Goal: Task Accomplishment & Management: Complete application form

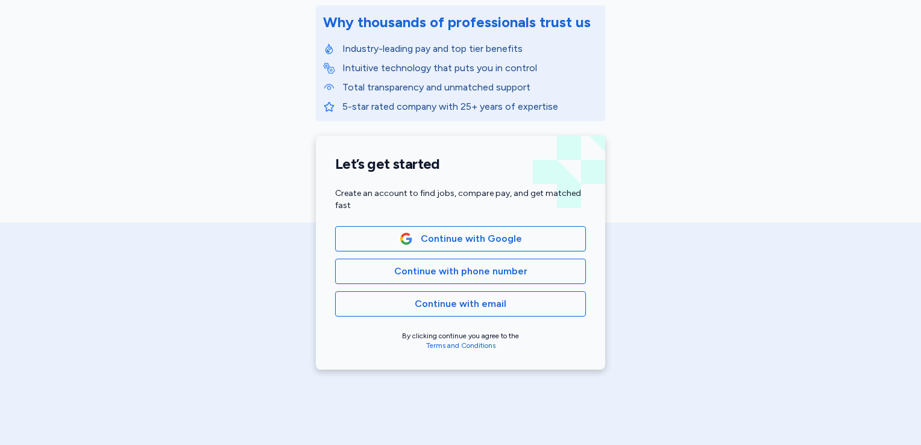
scroll to position [169, 0]
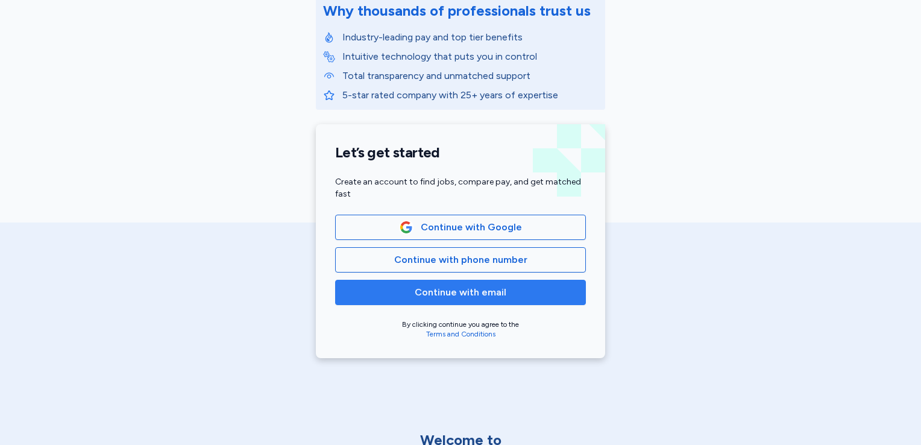
click at [510, 290] on span "Continue with email" at bounding box center [461, 292] width 230 height 14
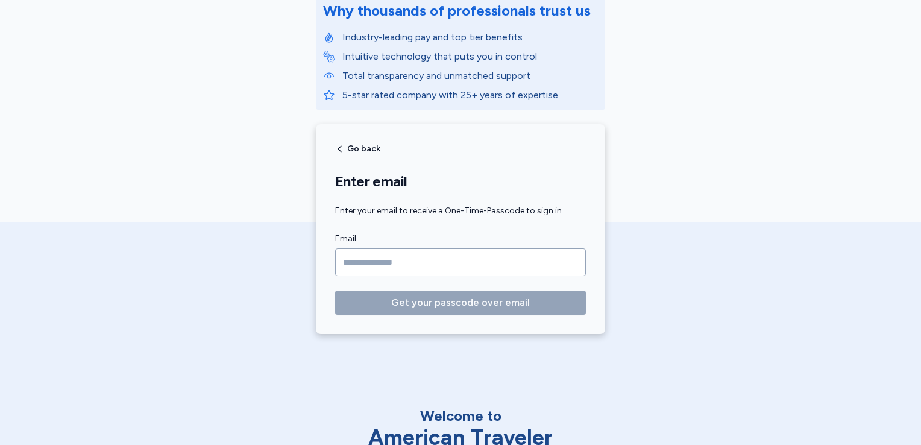
click at [479, 261] on input "Email" at bounding box center [460, 262] width 251 height 28
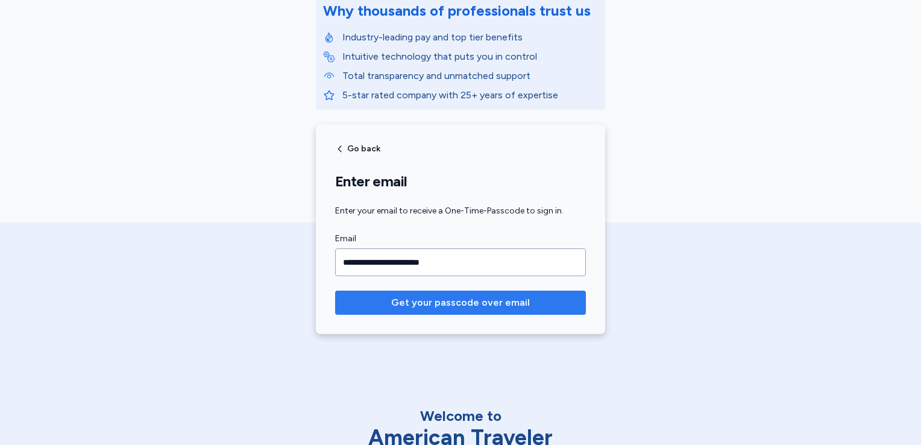
type input "**********"
click at [475, 293] on button "Get your passcode over email" at bounding box center [460, 303] width 251 height 24
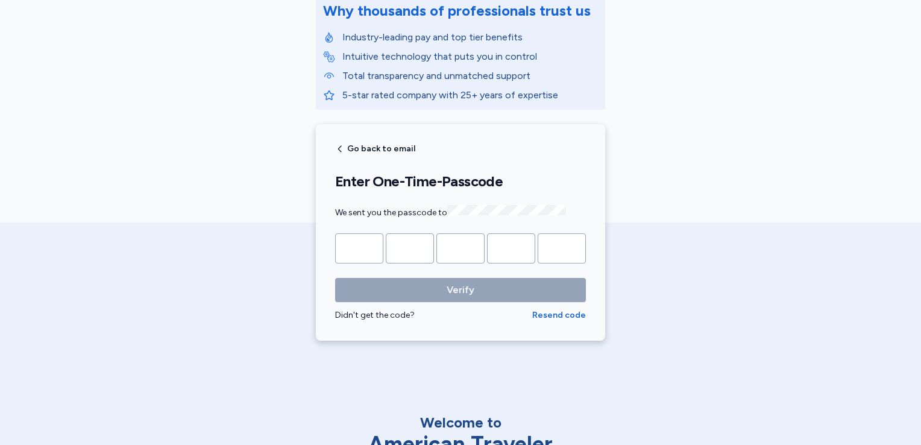
type input "*"
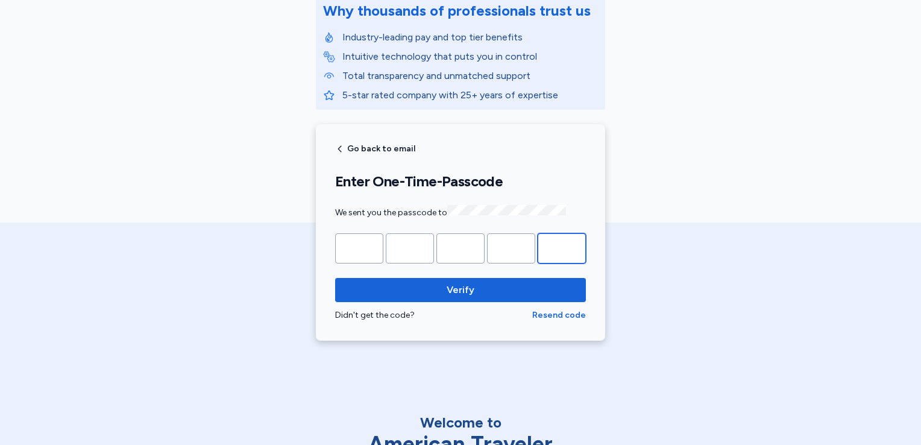
type input "*"
click at [475, 293] on span "Verify" at bounding box center [461, 290] width 232 height 14
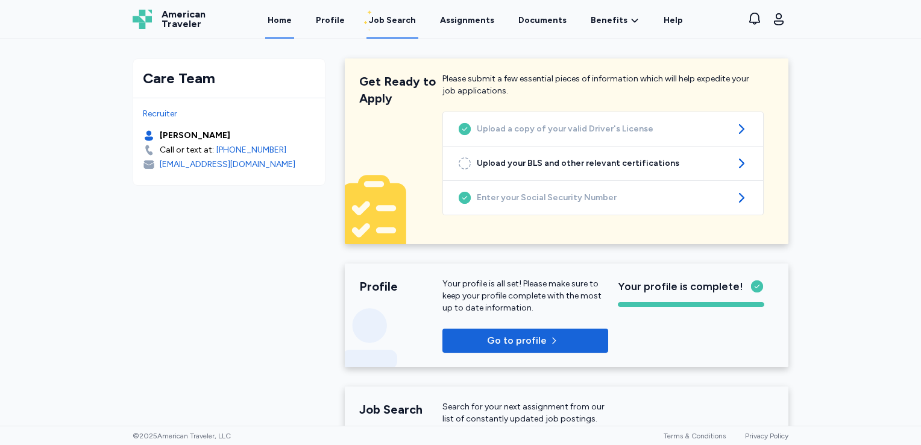
click at [388, 21] on div "Job Search" at bounding box center [392, 20] width 47 height 12
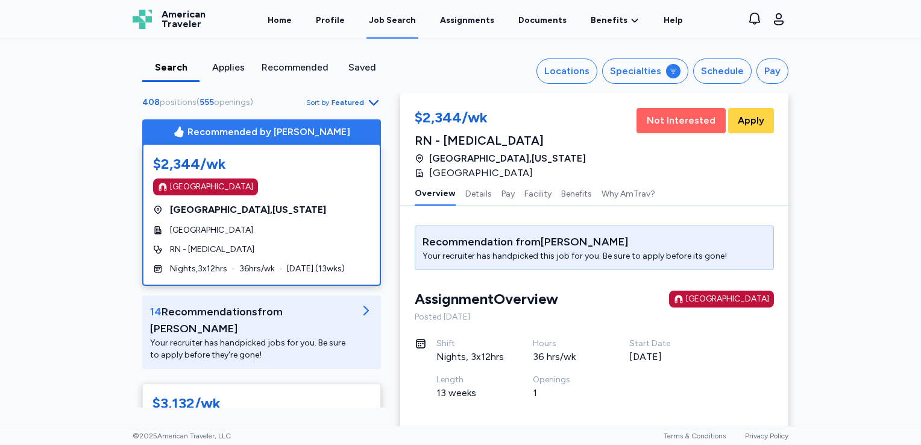
click at [675, 115] on span "Not Interested" at bounding box center [681, 120] width 69 height 14
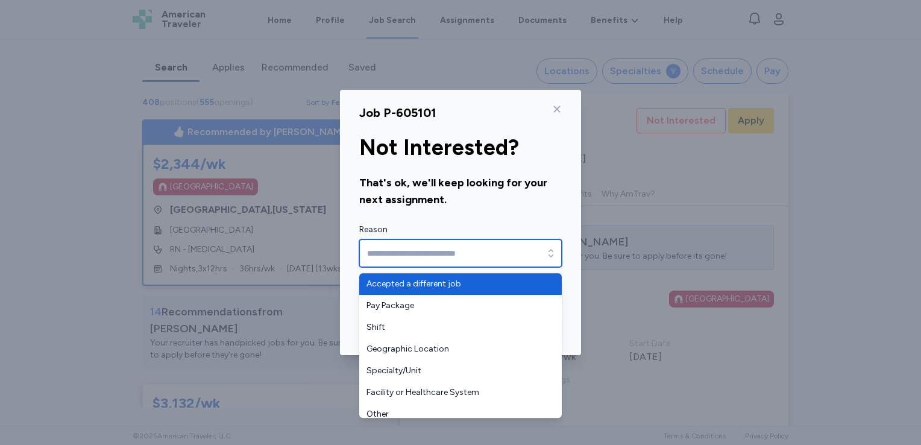
click at [508, 254] on input "Reason" at bounding box center [460, 253] width 203 height 28
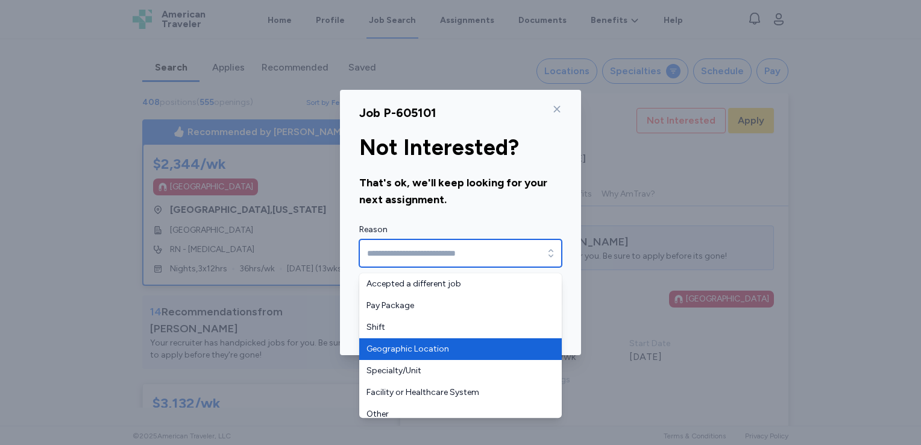
type input "**********"
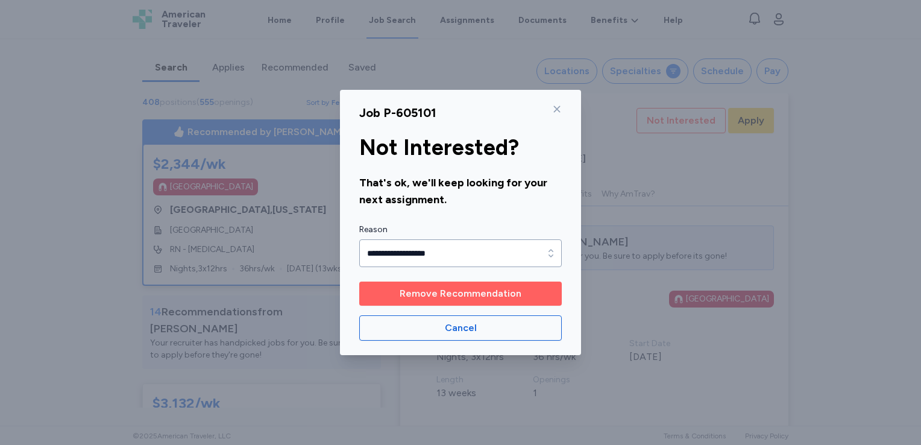
click at [446, 291] on span "Remove Recommendation" at bounding box center [461, 293] width 122 height 14
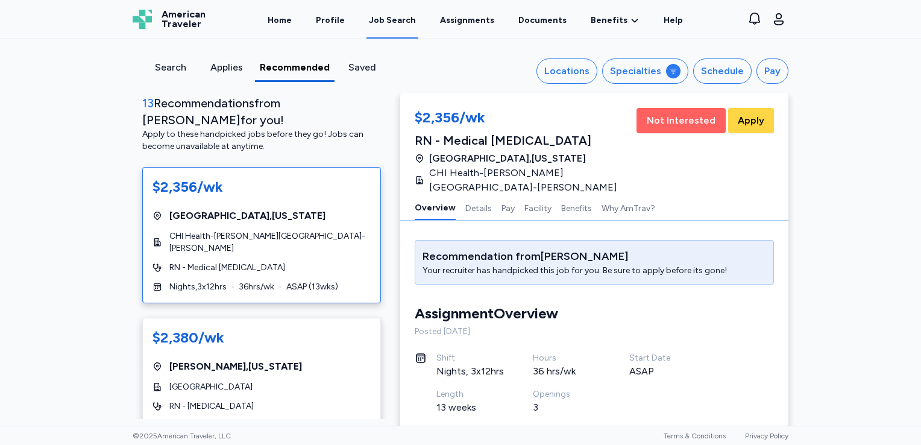
click at [658, 116] on span "Not Interested" at bounding box center [681, 120] width 69 height 14
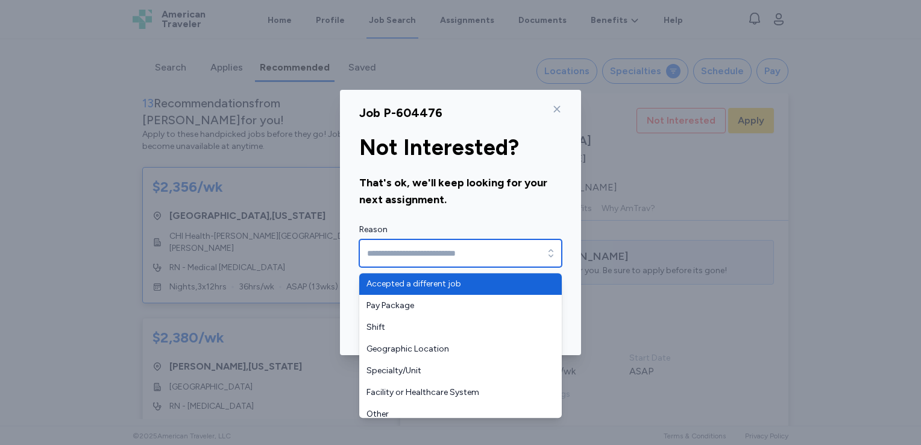
click at [459, 254] on input "Reason" at bounding box center [460, 253] width 203 height 28
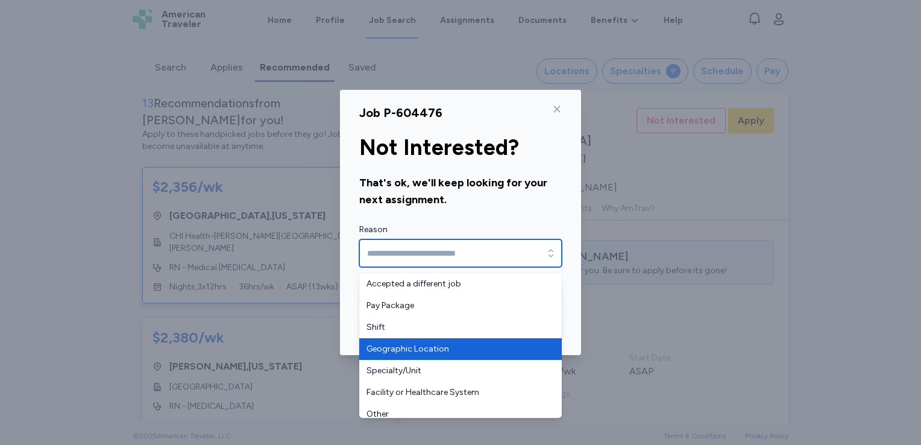
type input "**********"
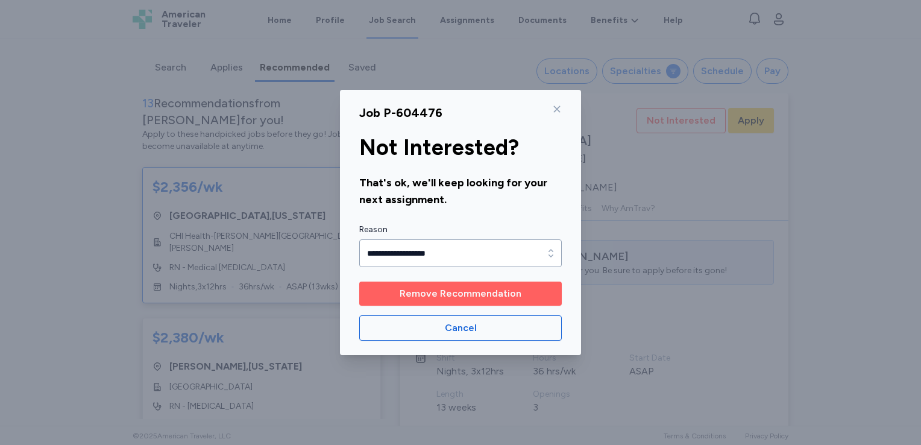
click at [450, 293] on span "Remove Recommendation" at bounding box center [461, 293] width 122 height 14
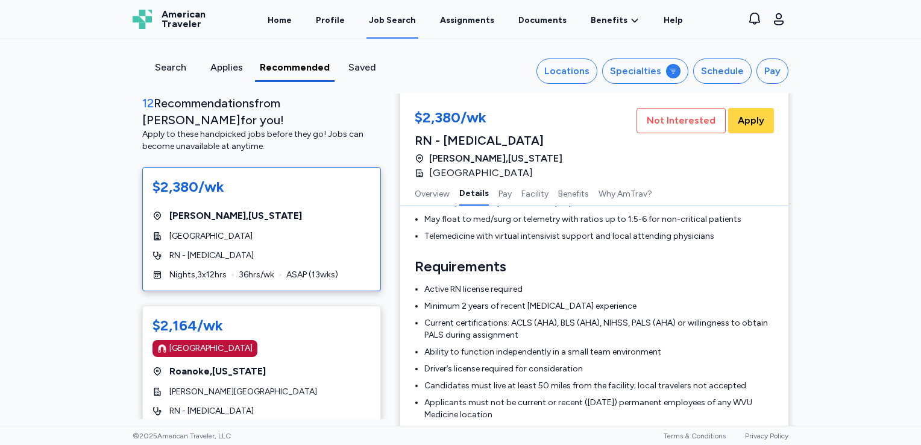
scroll to position [434, 0]
click at [689, 116] on span "Not Interested" at bounding box center [681, 120] width 69 height 14
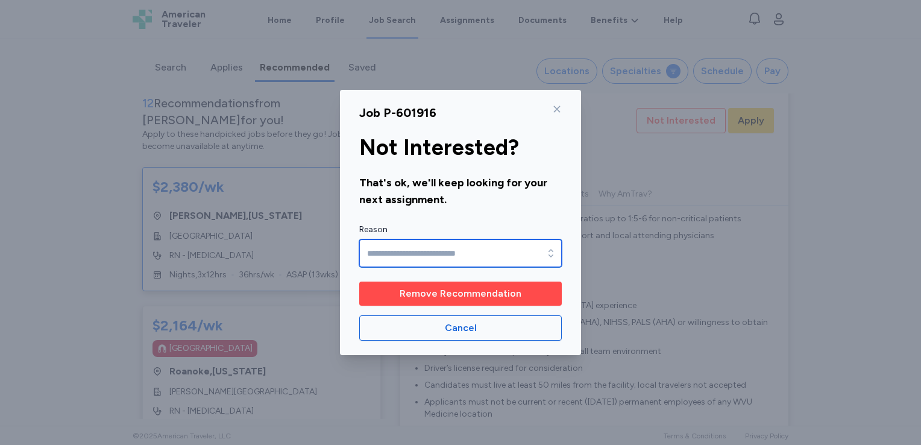
click at [492, 250] on input "Reason" at bounding box center [460, 253] width 203 height 28
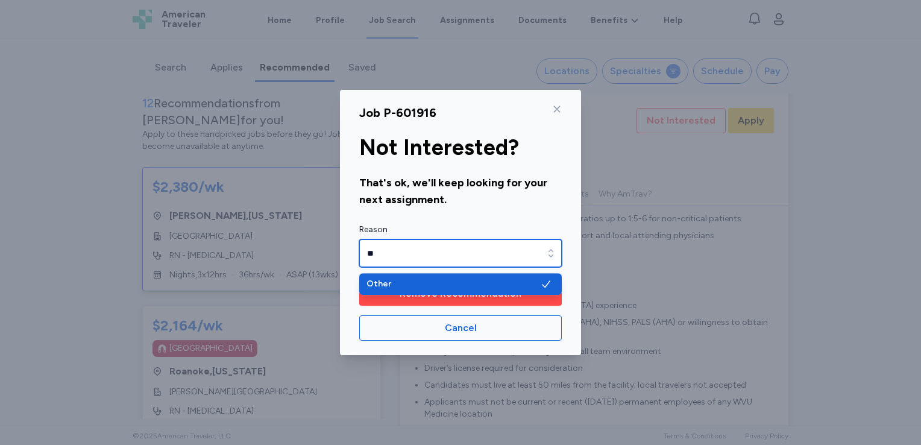
type input "*"
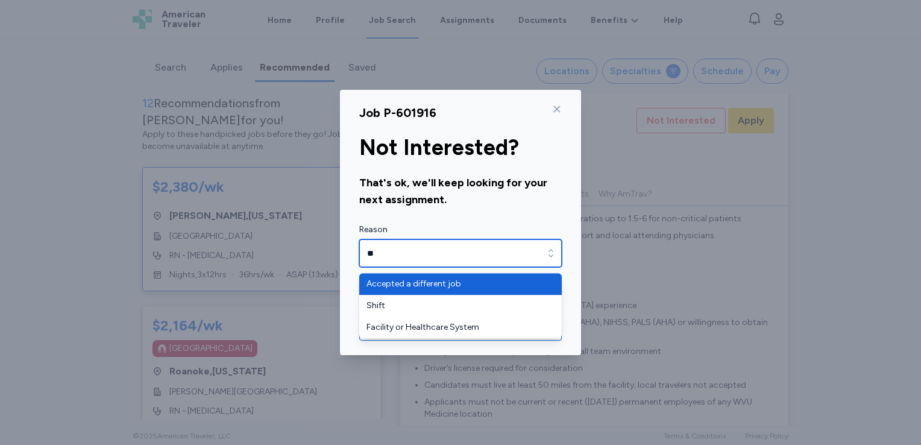
scroll to position [7, 0]
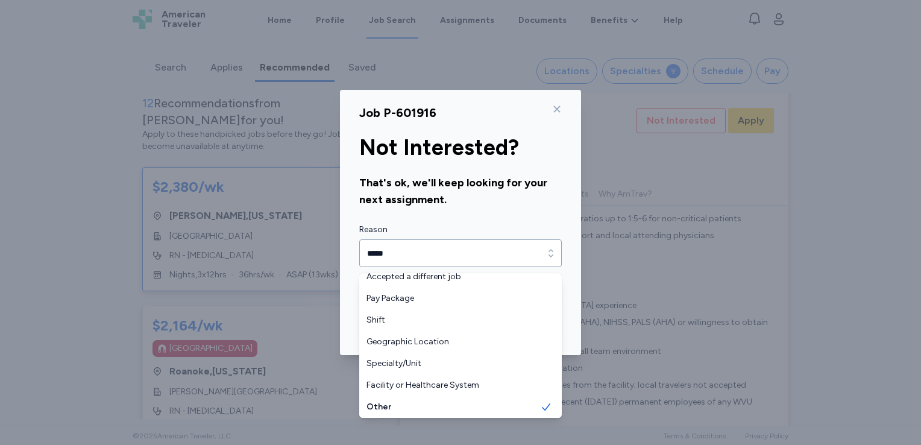
click at [482, 226] on div "Reason *****" at bounding box center [460, 245] width 203 height 45
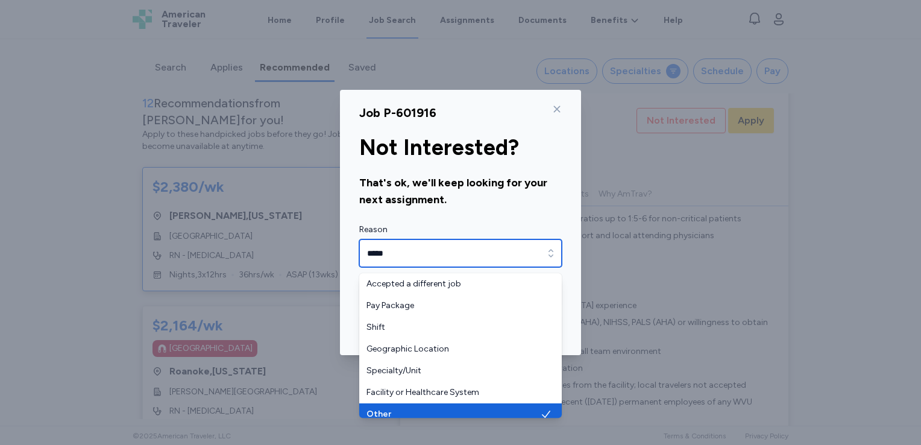
click at [464, 243] on input "*****" at bounding box center [460, 253] width 203 height 28
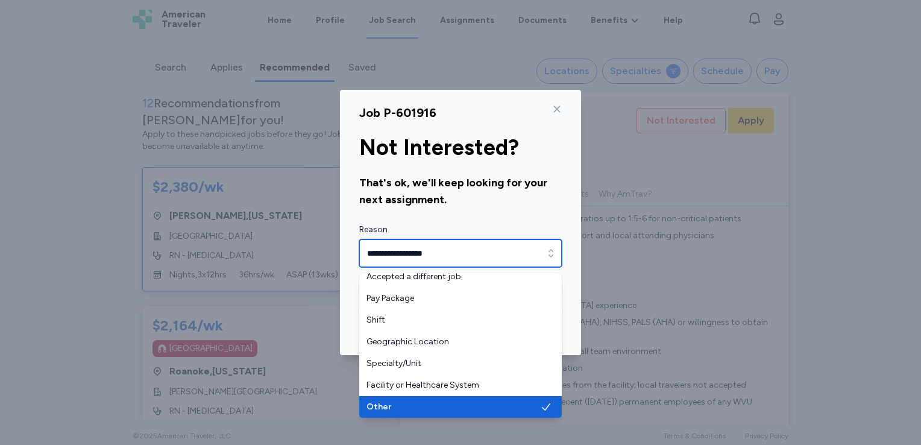
type input "*****"
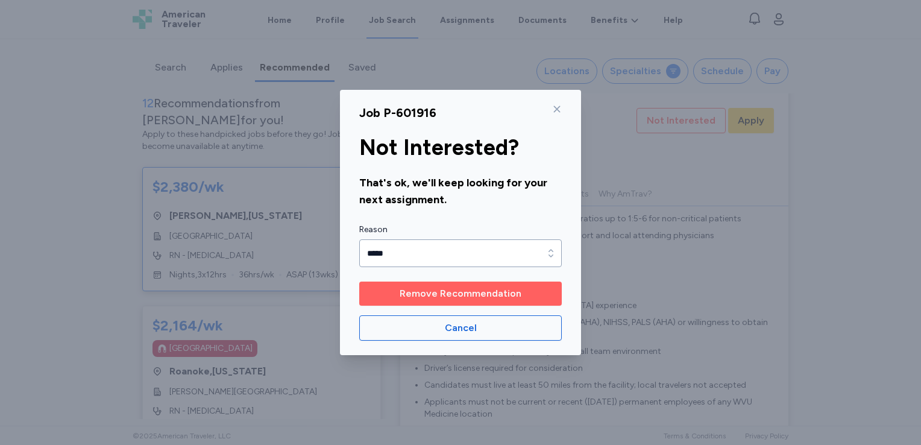
click at [484, 288] on span "Remove Recommendation" at bounding box center [461, 293] width 122 height 14
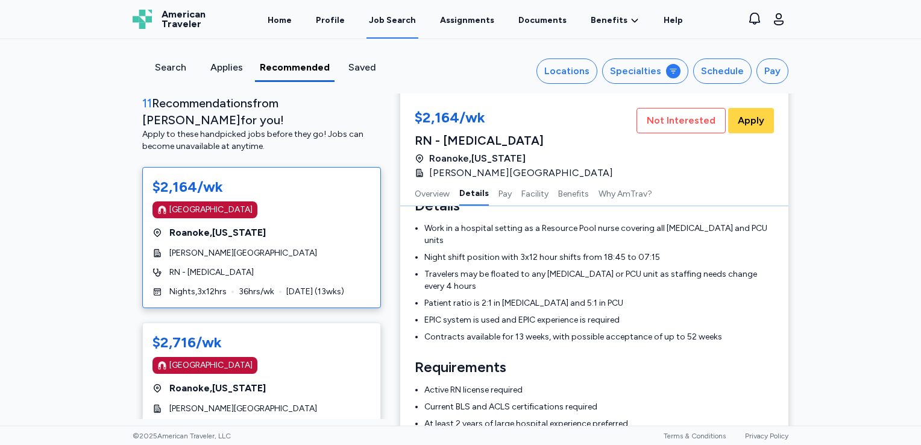
scroll to position [258, 0]
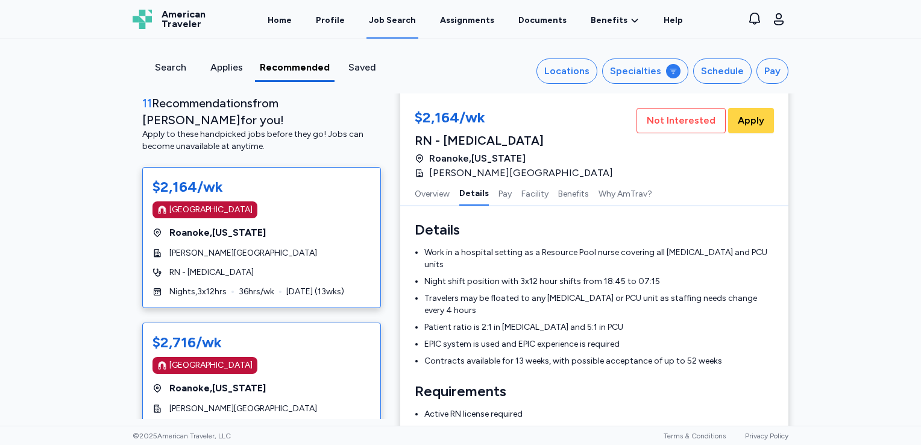
click at [275, 357] on div "Magnet Hospital" at bounding box center [262, 365] width 218 height 17
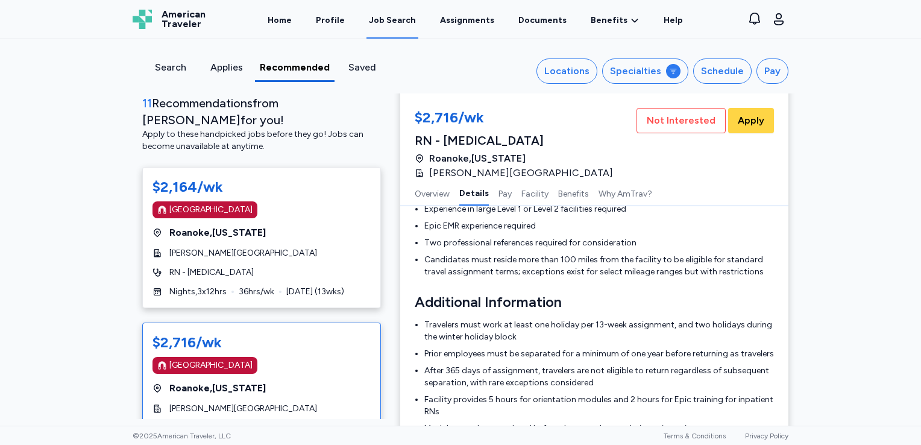
scroll to position [508, 0]
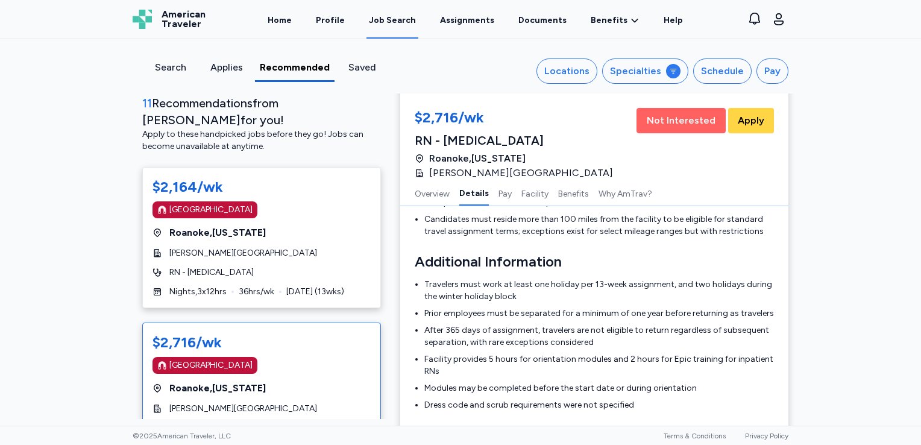
click at [669, 122] on span "Not Interested" at bounding box center [681, 120] width 69 height 14
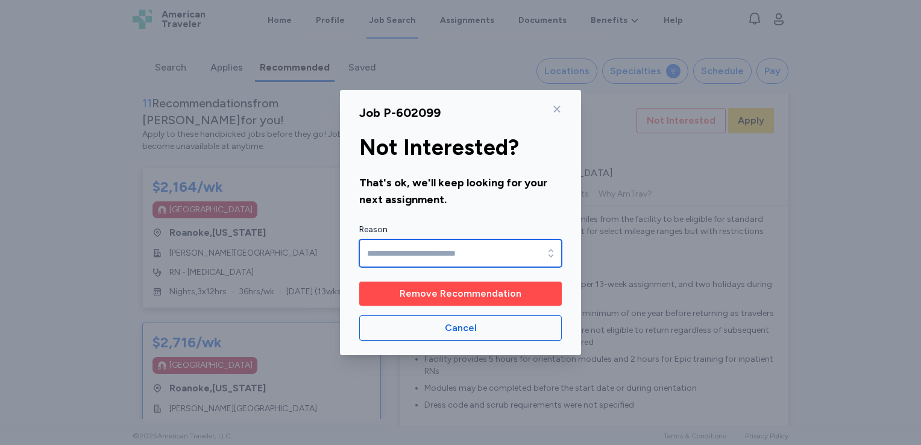
click at [476, 253] on input "Reason" at bounding box center [460, 253] width 203 height 28
type input "**********"
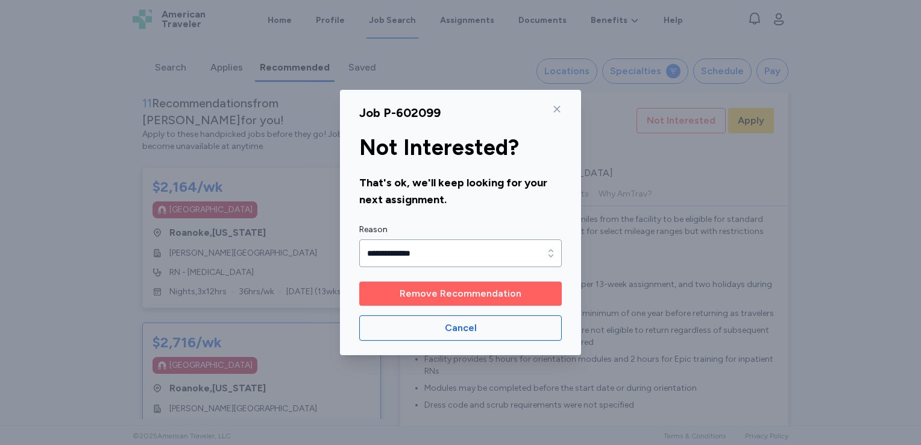
click at [453, 295] on span "Remove Recommendation" at bounding box center [461, 293] width 122 height 14
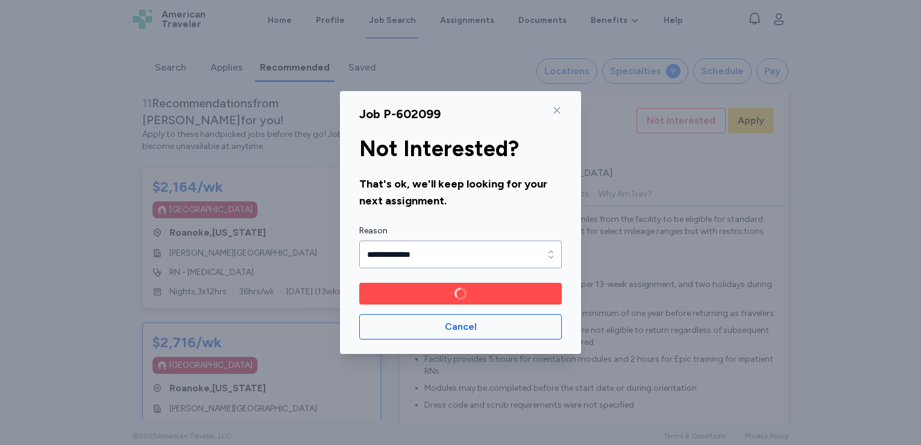
scroll to position [1, 0]
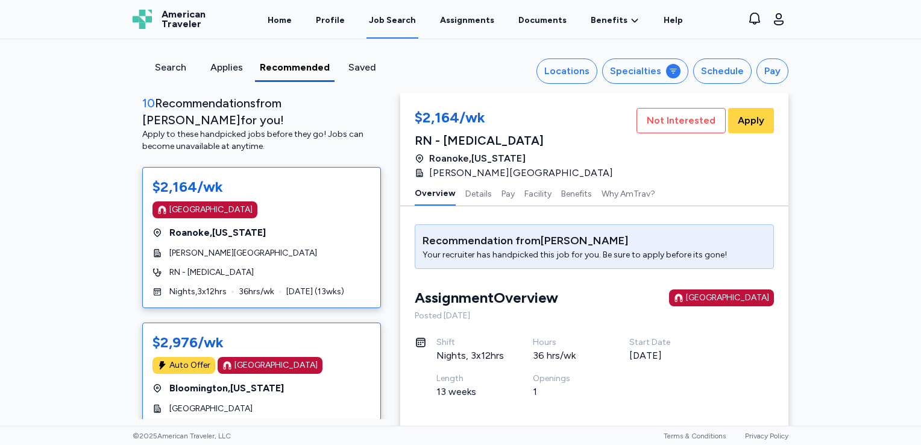
click at [321, 357] on div "Auto Offer Magnet Hospital" at bounding box center [262, 365] width 218 height 17
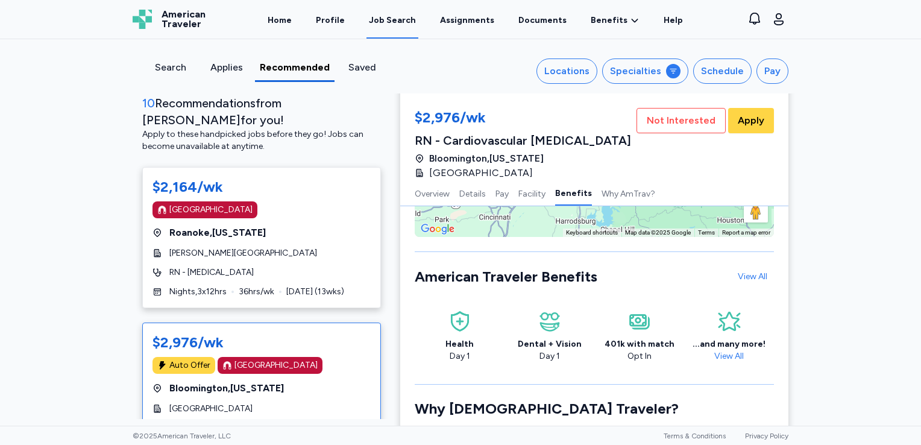
scroll to position [1718, 0]
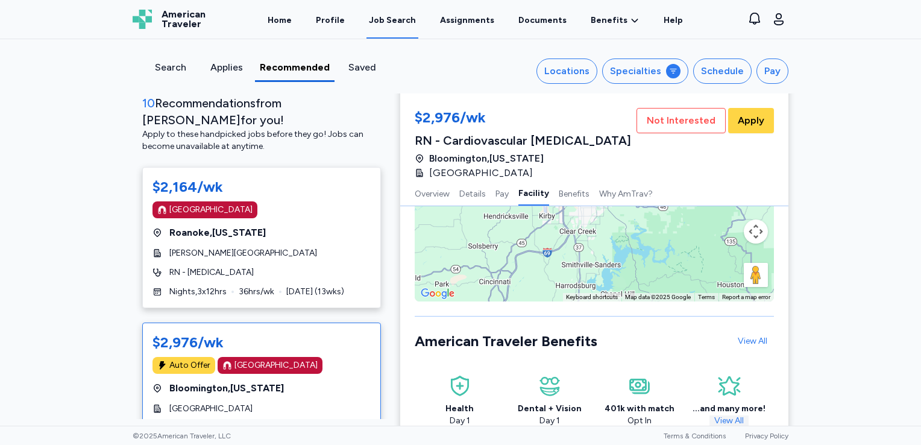
click at [724, 415] on link "View All" at bounding box center [729, 420] width 39 height 10
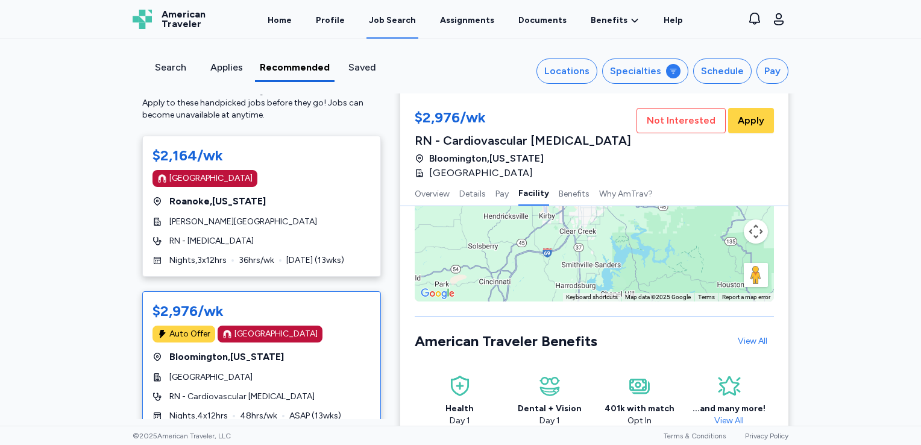
scroll to position [23, 0]
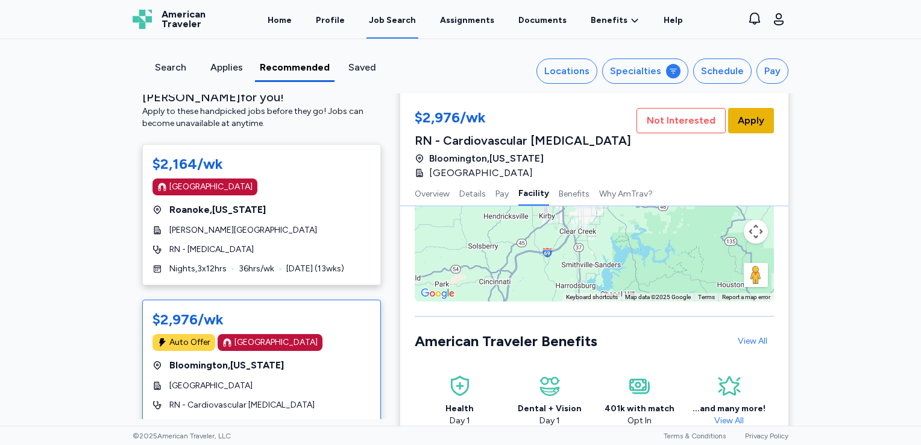
click at [747, 117] on span "Apply" at bounding box center [751, 120] width 27 height 14
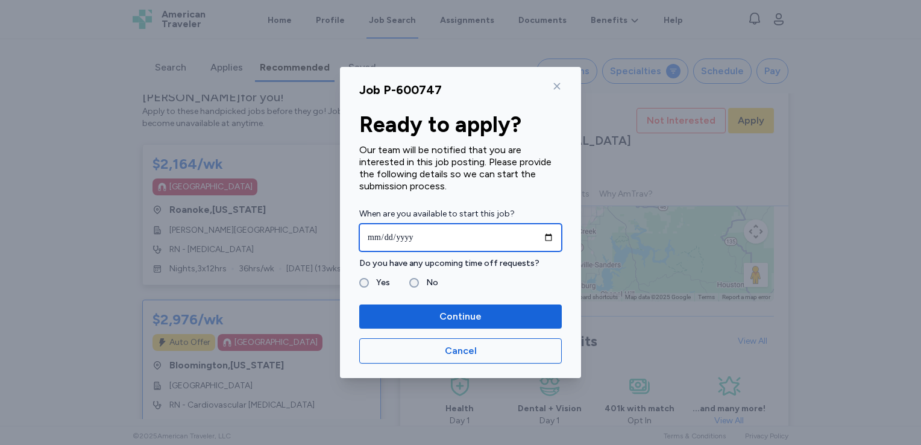
click at [546, 235] on input "date" at bounding box center [460, 238] width 203 height 28
type input "**********"
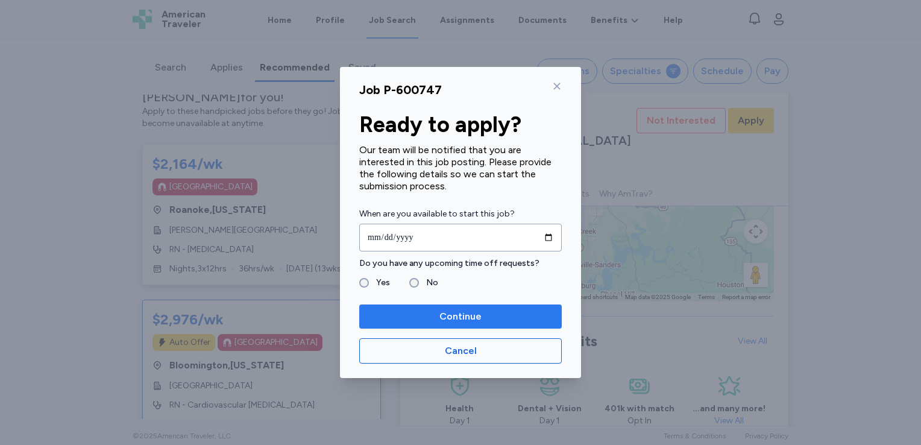
click at [490, 318] on span "Continue" at bounding box center [460, 316] width 183 height 14
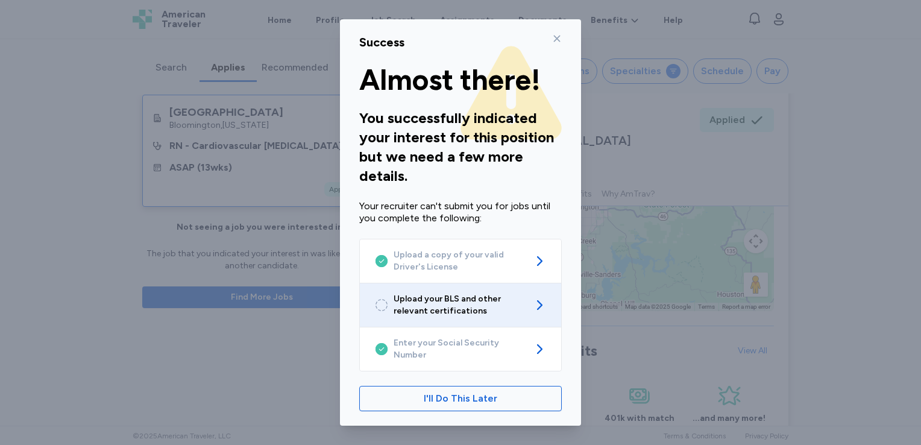
click at [488, 308] on span "Upload your BLS and other relevant certifications" at bounding box center [461, 305] width 134 height 24
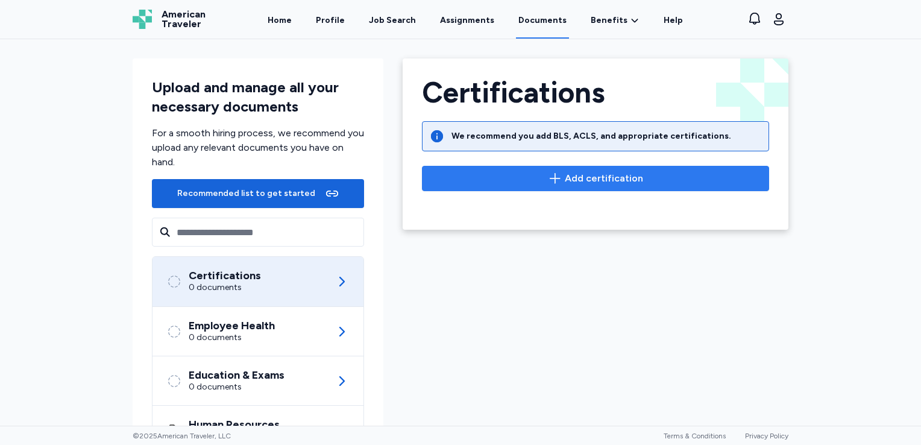
click at [538, 175] on span "Add certification" at bounding box center [595, 178] width 327 height 14
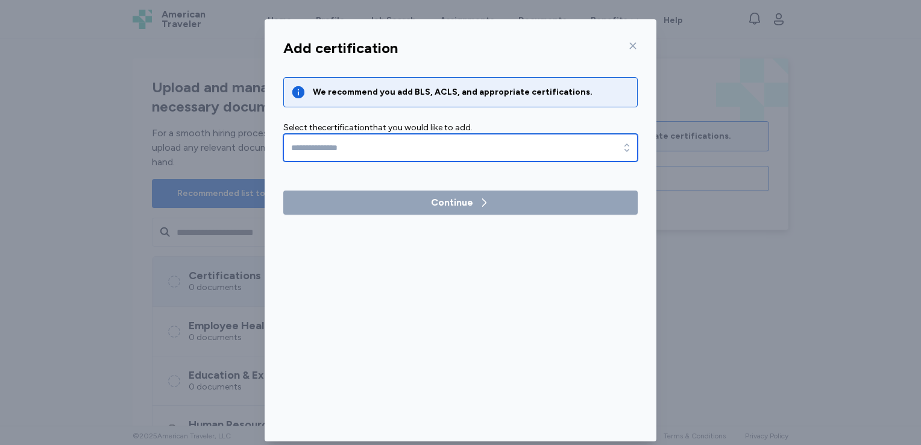
click at [608, 148] on input "text" at bounding box center [460, 148] width 355 height 28
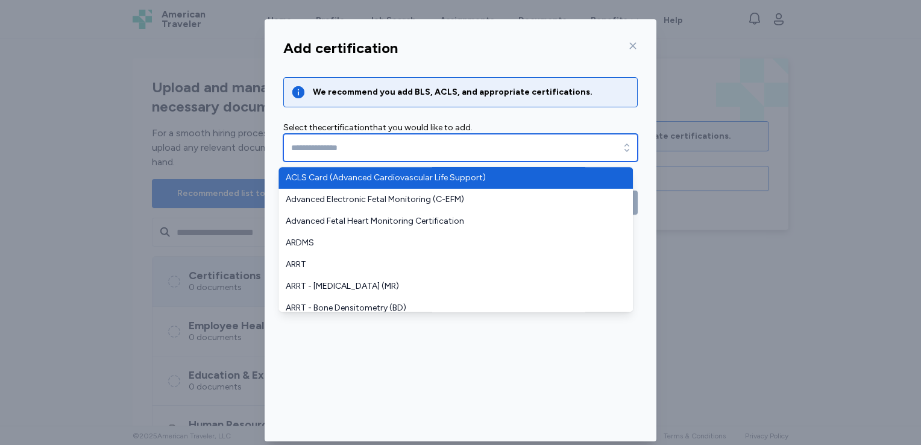
type input "**********"
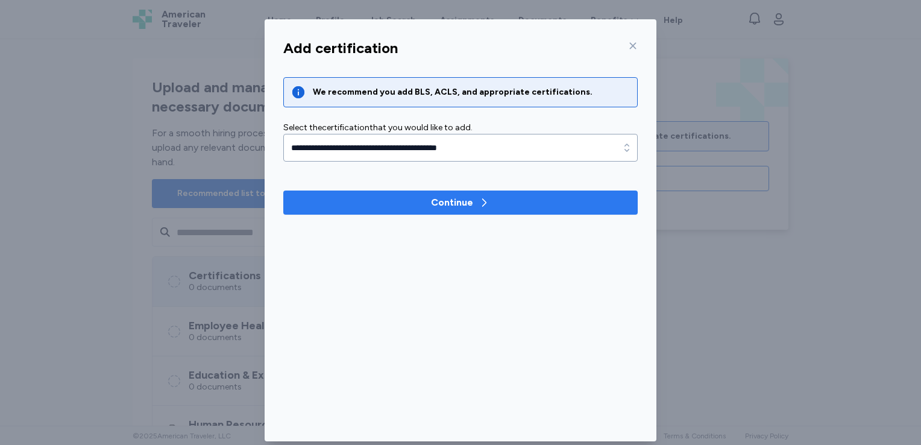
click at [432, 201] on div "Continue" at bounding box center [452, 202] width 42 height 14
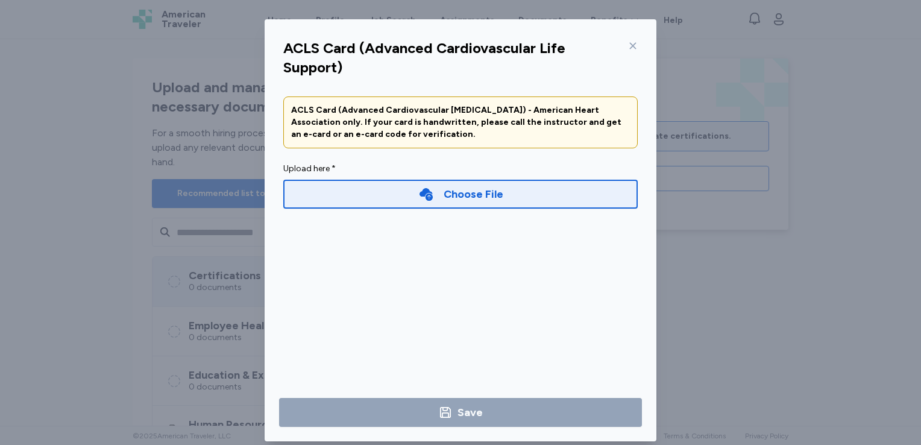
click at [412, 197] on div "Choose File" at bounding box center [460, 194] width 355 height 29
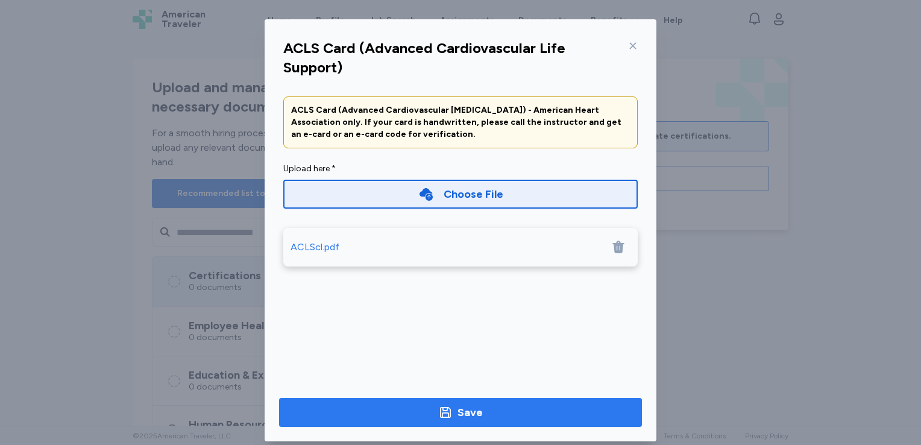
click at [458, 413] on div "Save" at bounding box center [470, 412] width 25 height 17
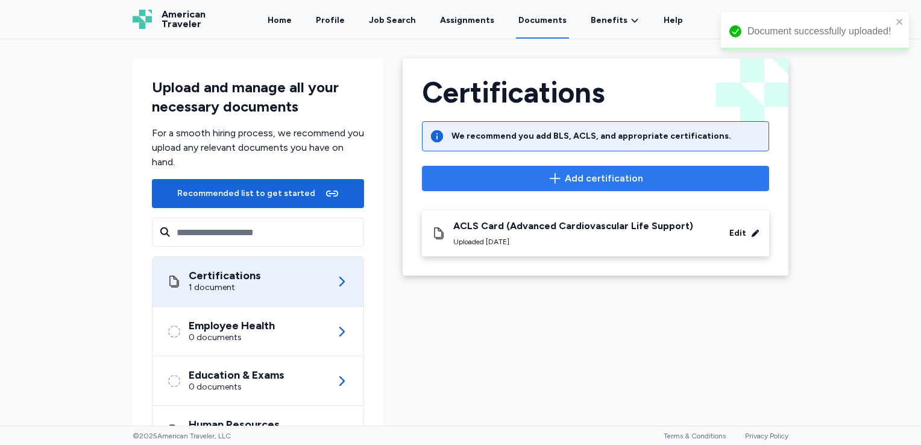
click at [565, 177] on span "Add certification" at bounding box center [604, 178] width 78 height 14
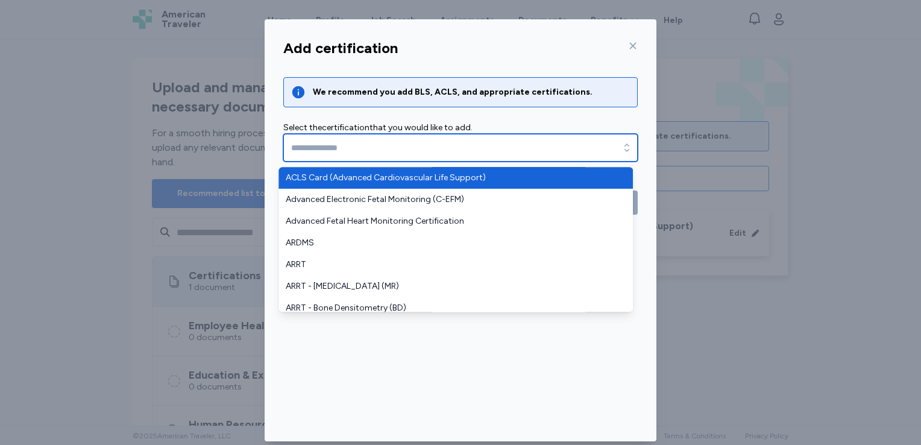
click at [589, 150] on input "text" at bounding box center [460, 148] width 355 height 28
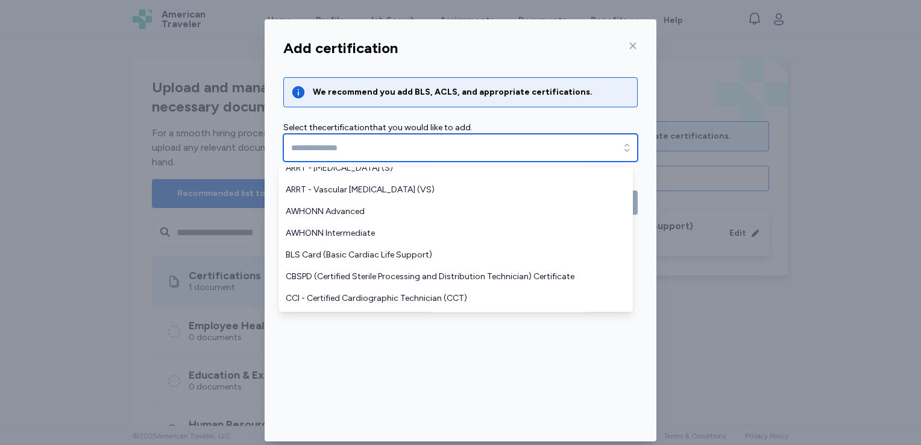
scroll to position [338, 0]
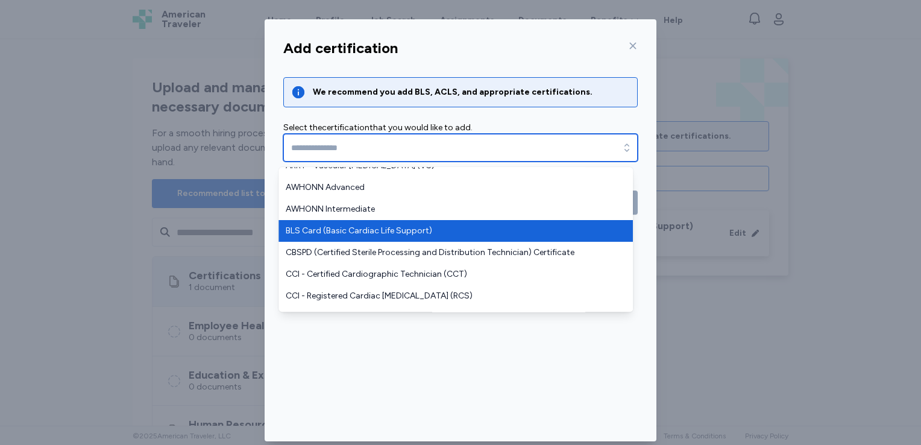
type input "**********"
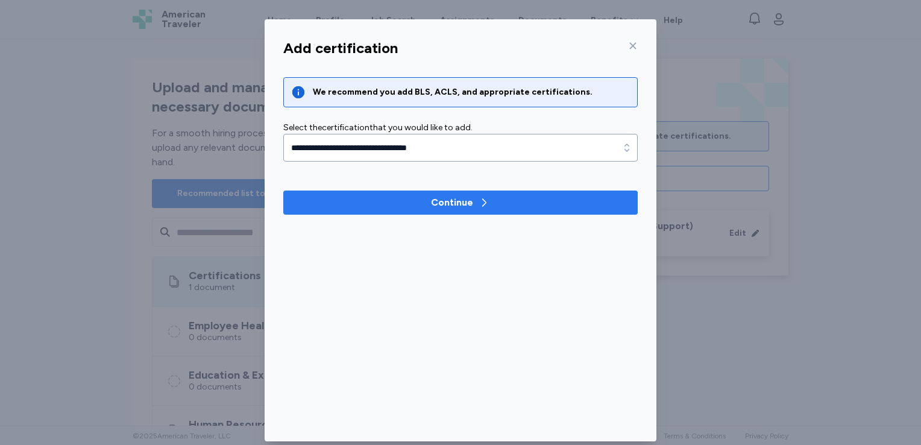
click at [483, 204] on icon "button" at bounding box center [484, 203] width 12 height 12
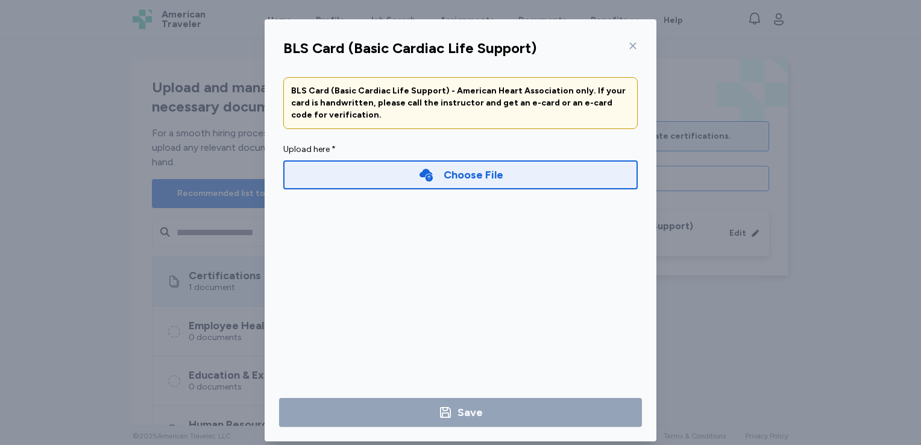
click at [548, 172] on div "Choose File" at bounding box center [460, 174] width 355 height 29
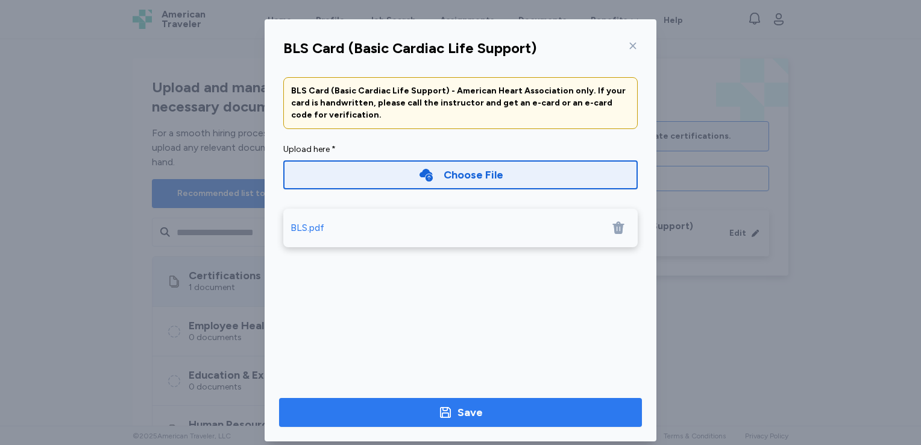
click at [400, 409] on span "Save" at bounding box center [461, 412] width 344 height 17
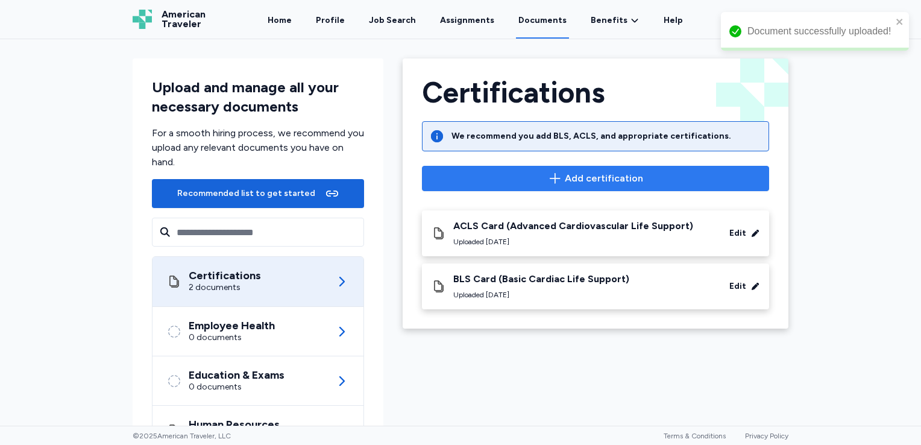
click at [583, 177] on span "Add certification" at bounding box center [604, 178] width 78 height 14
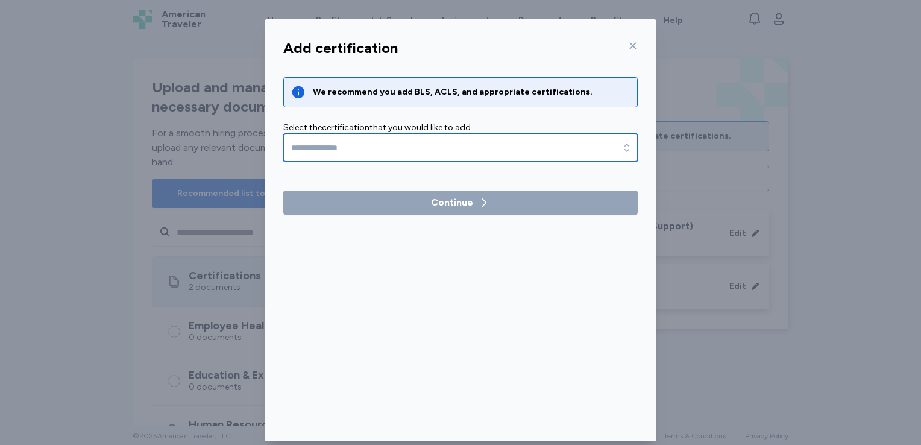
click at [606, 143] on input "text" at bounding box center [460, 148] width 355 height 28
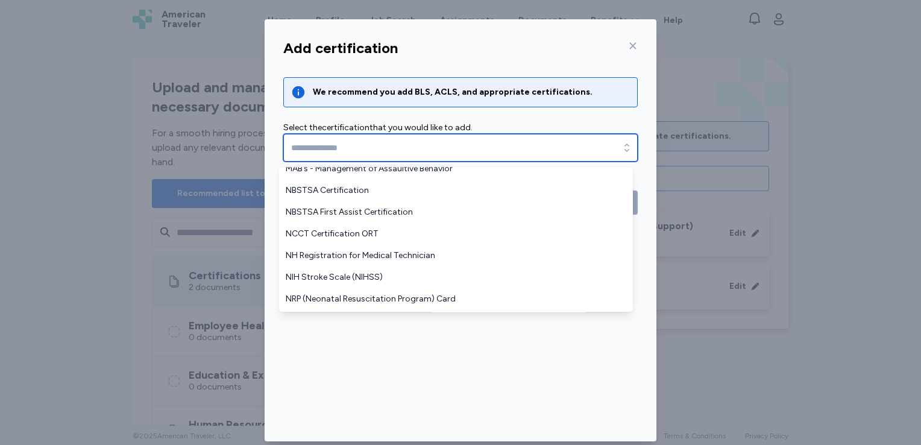
scroll to position [836, 0]
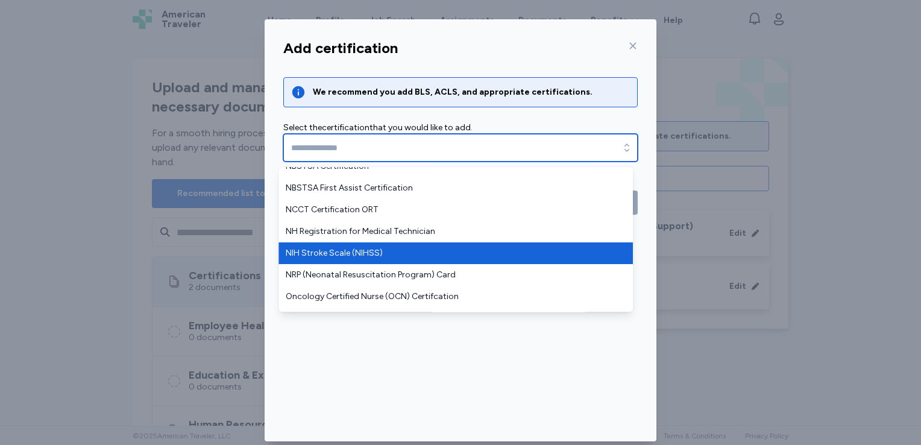
type input "**********"
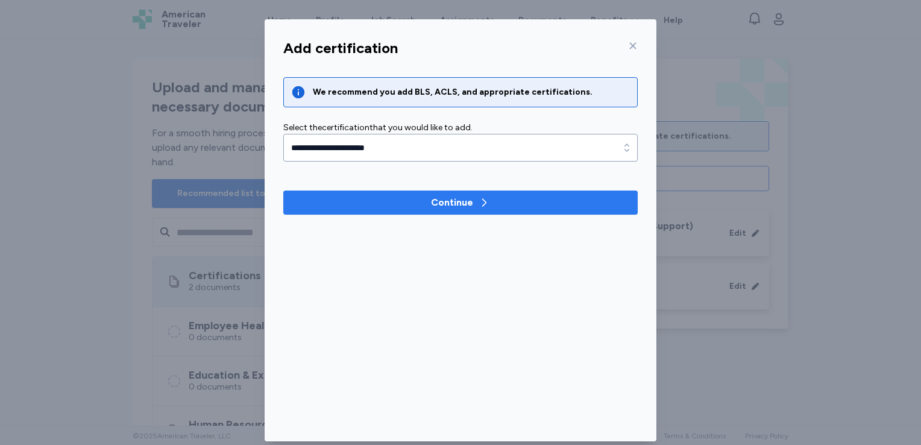
click at [405, 205] on span "Continue" at bounding box center [460, 202] width 335 height 14
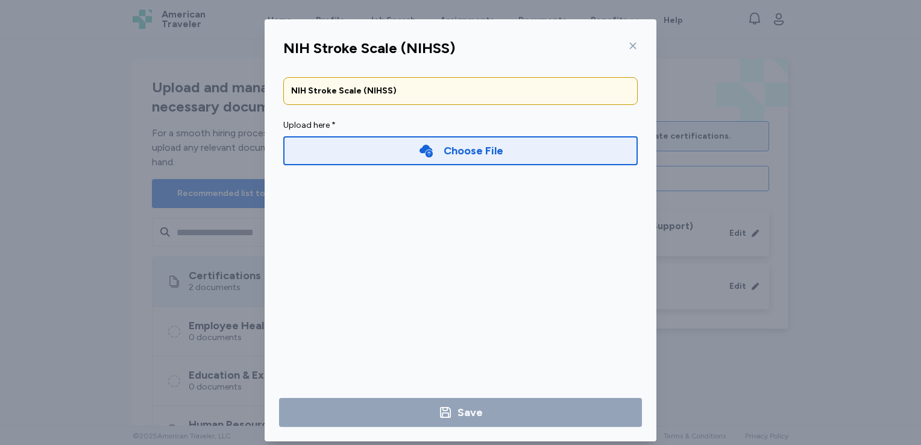
click at [453, 157] on div "Choose File" at bounding box center [474, 150] width 60 height 17
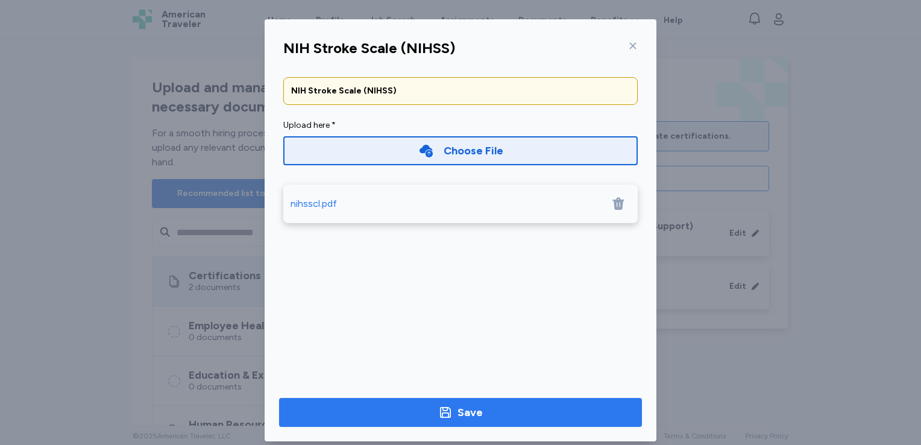
click at [468, 406] on div "Save" at bounding box center [470, 412] width 25 height 17
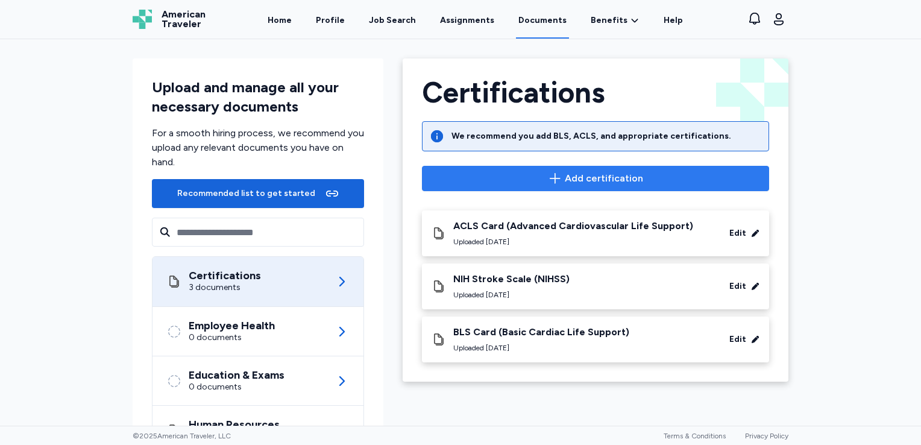
click at [551, 179] on icon "button" at bounding box center [555, 178] width 14 height 14
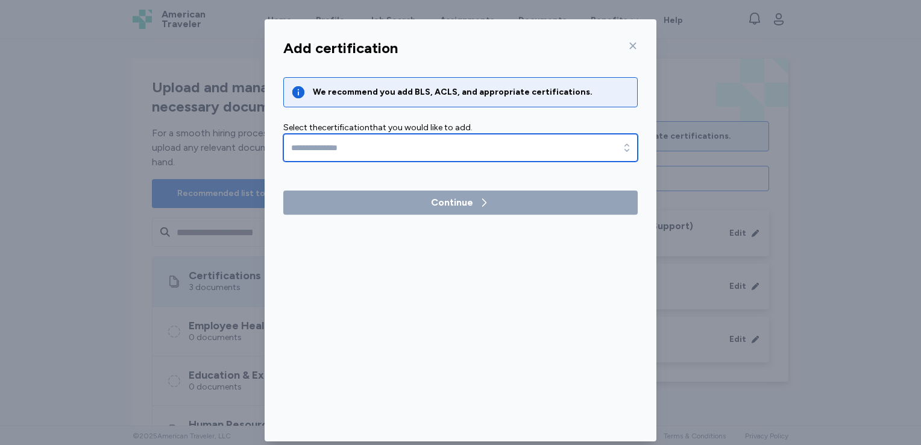
click at [598, 149] on input "text" at bounding box center [460, 148] width 355 height 28
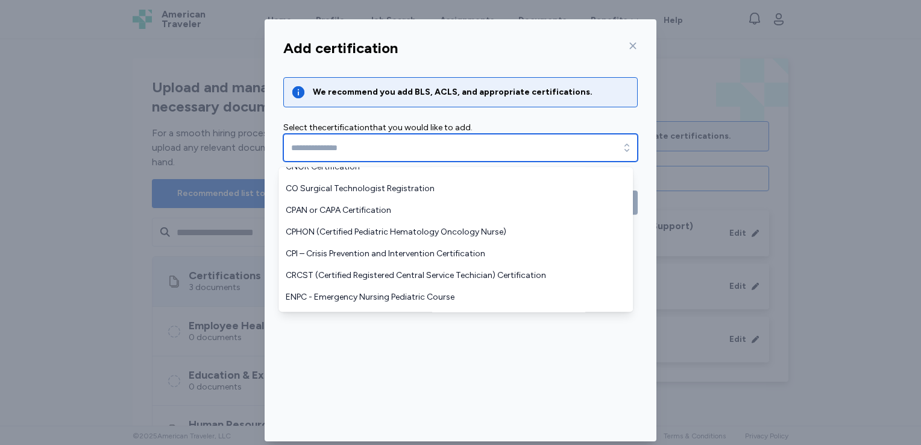
scroll to position [651, 0]
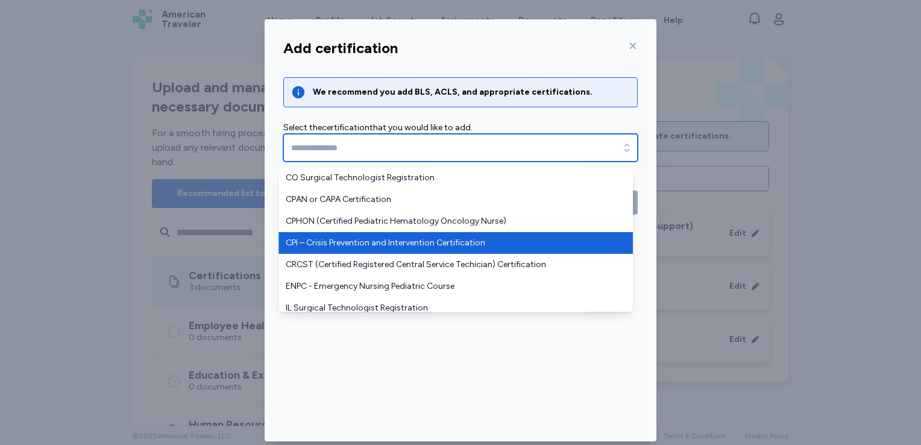
type input "**********"
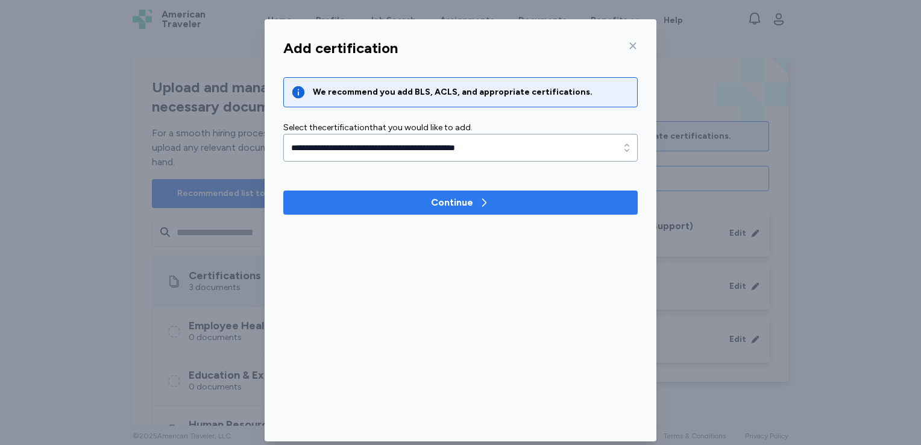
click at [513, 204] on span "Continue" at bounding box center [460, 202] width 335 height 14
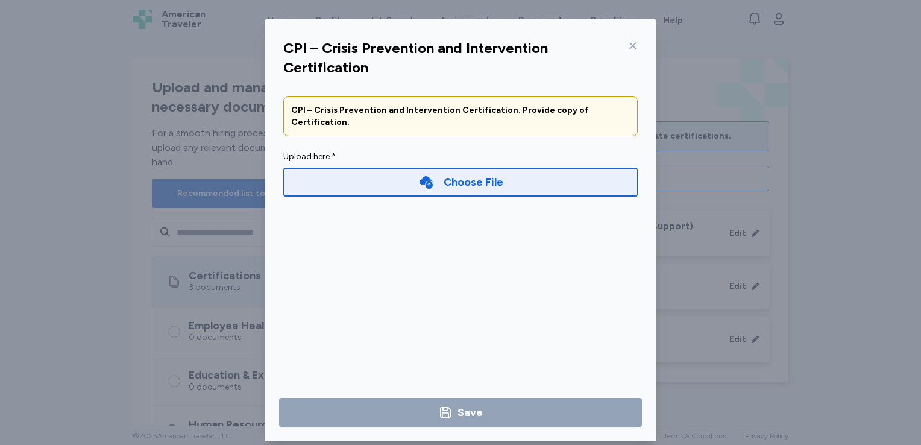
click at [469, 174] on div "Choose File" at bounding box center [474, 182] width 60 height 17
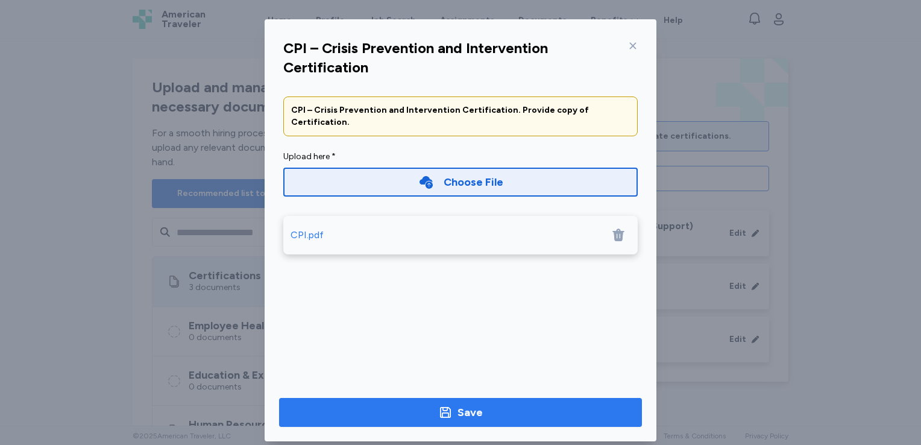
click at [481, 414] on span "Save" at bounding box center [461, 412] width 344 height 17
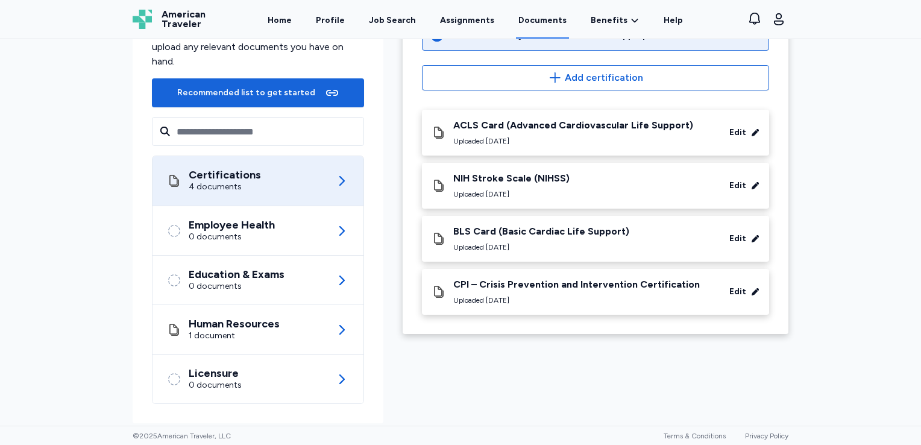
scroll to position [107, 0]
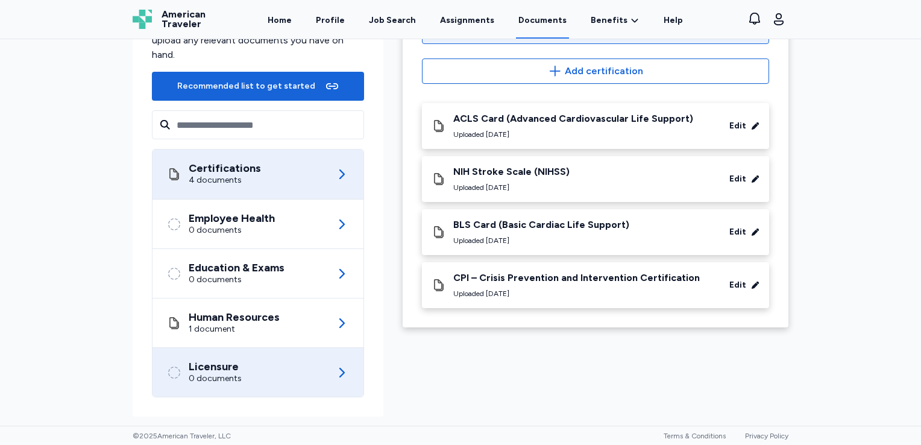
click at [248, 374] on div "Licensure 0 documents" at bounding box center [258, 372] width 182 height 49
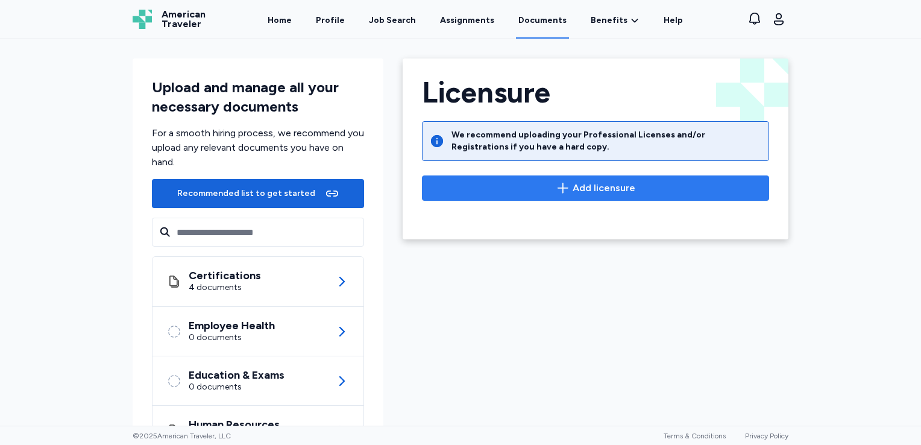
click at [583, 187] on span "Add licensure" at bounding box center [604, 188] width 63 height 14
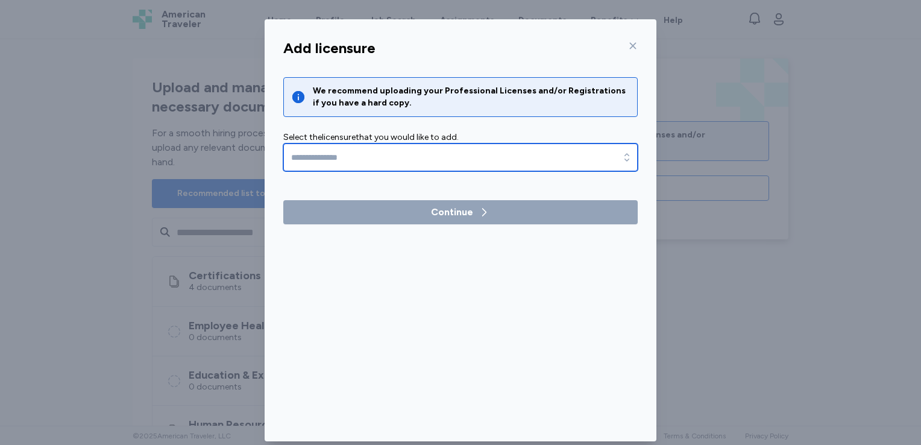
click at [535, 158] on input "text" at bounding box center [460, 158] width 355 height 28
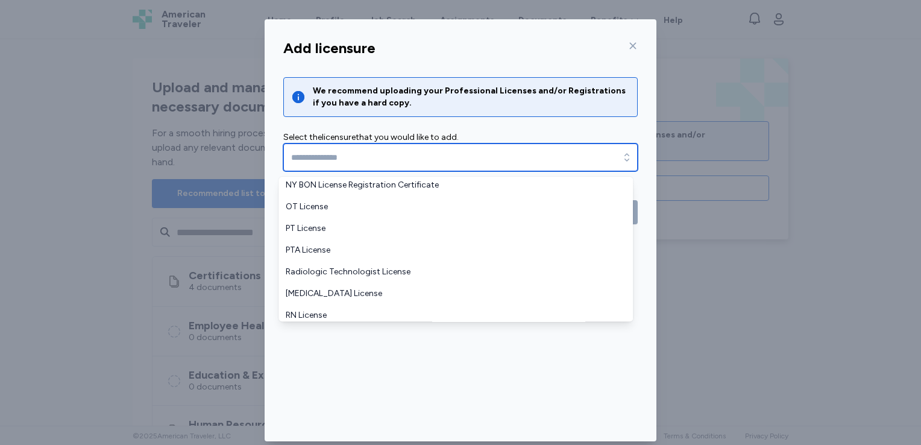
scroll to position [51, 0]
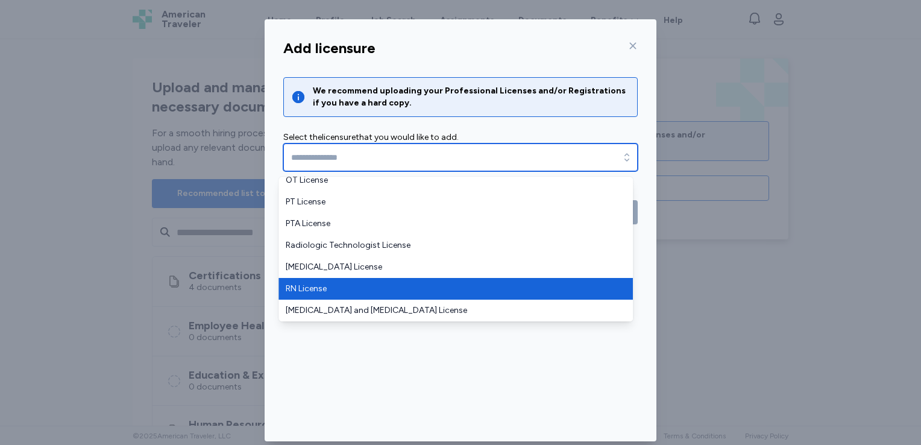
type input "**********"
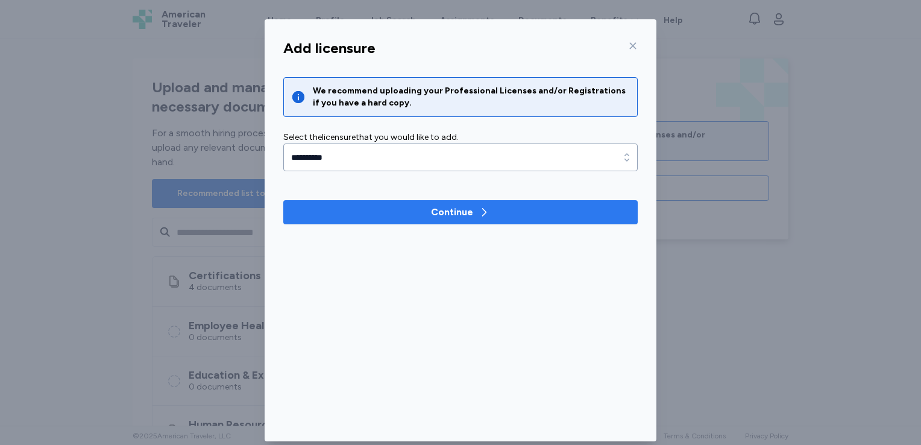
click at [440, 214] on div "Continue" at bounding box center [452, 212] width 42 height 14
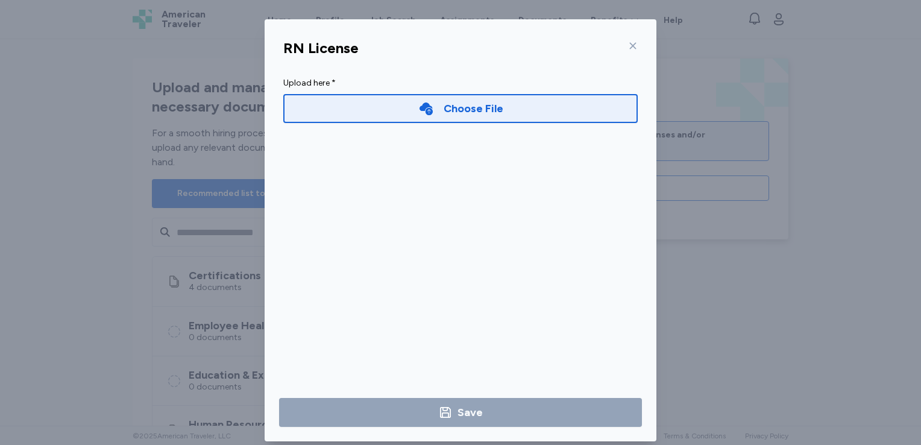
click at [450, 112] on div "Choose File" at bounding box center [474, 108] width 60 height 17
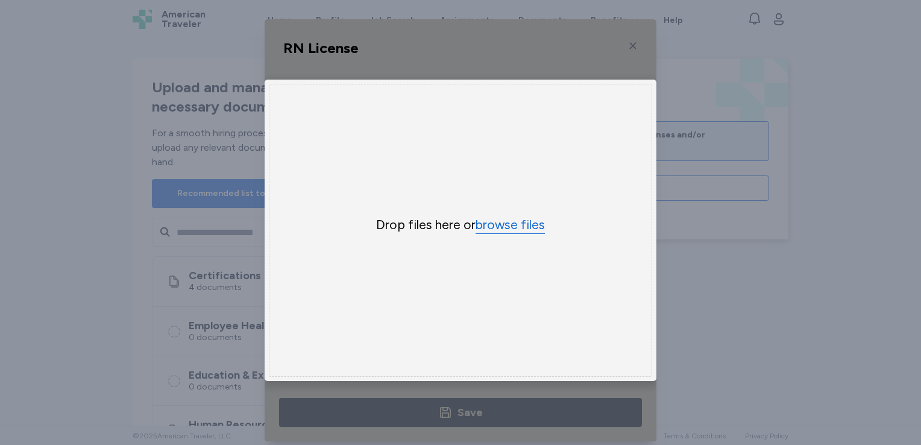
click at [499, 226] on button "browse files" at bounding box center [510, 224] width 69 height 17
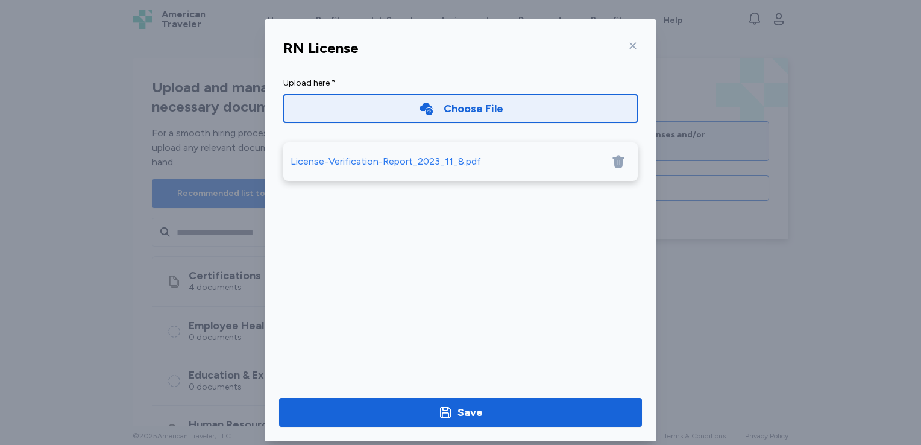
click at [382, 160] on div "License-Verification-Report_2023_11_8.pdf" at bounding box center [386, 161] width 191 height 14
click at [616, 161] on icon at bounding box center [618, 162] width 11 height 13
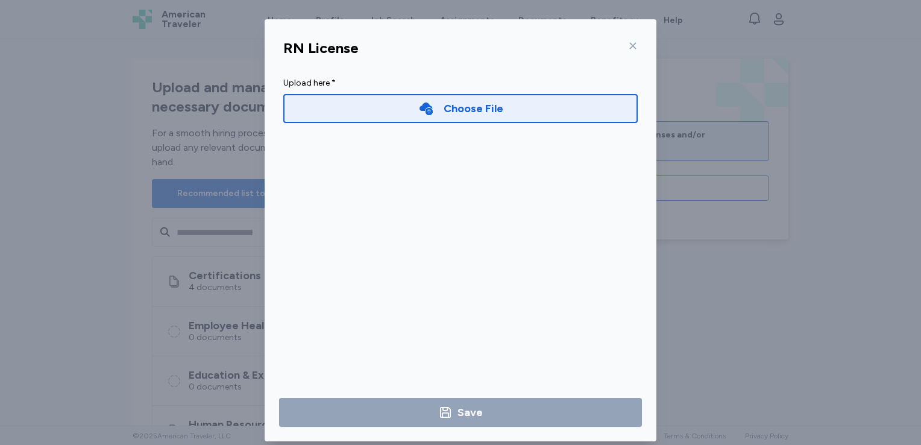
click at [628, 46] on icon at bounding box center [633, 46] width 10 height 10
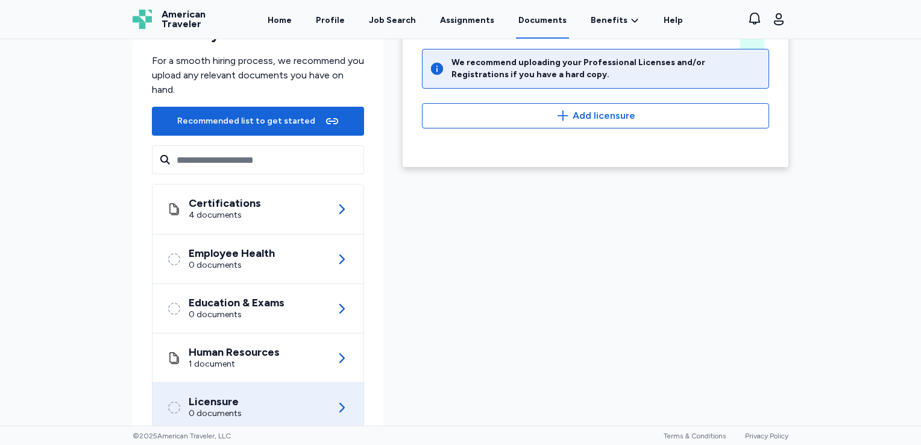
scroll to position [96, 0]
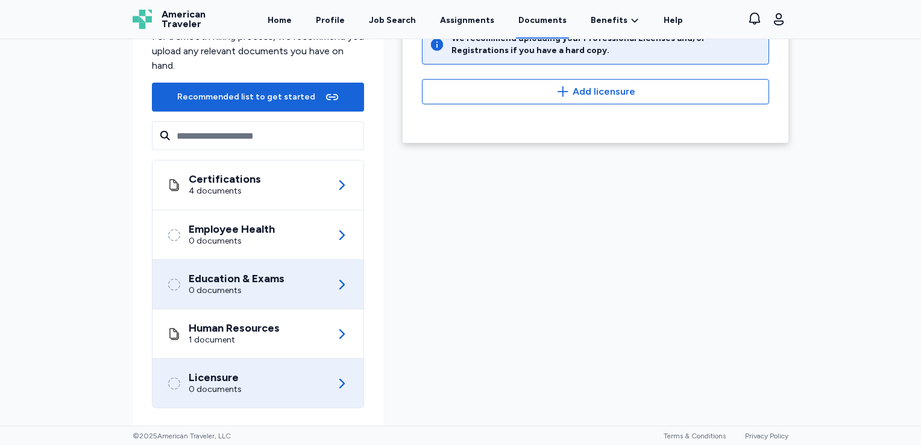
click at [263, 278] on div "Education & Exams" at bounding box center [237, 279] width 96 height 12
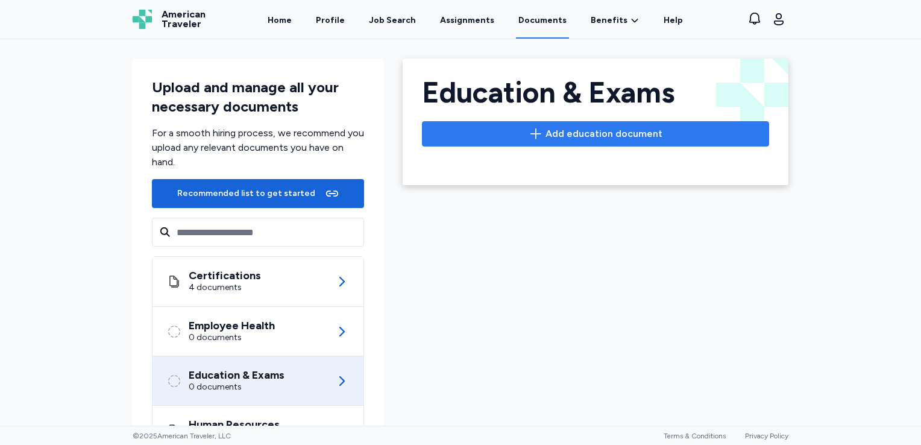
click at [572, 129] on span "Add education document" at bounding box center [604, 134] width 117 height 14
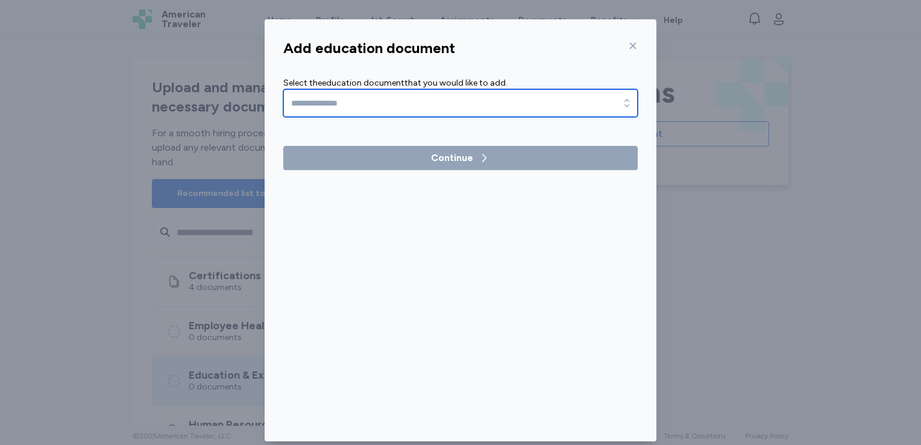
click at [526, 101] on input "text" at bounding box center [460, 103] width 355 height 28
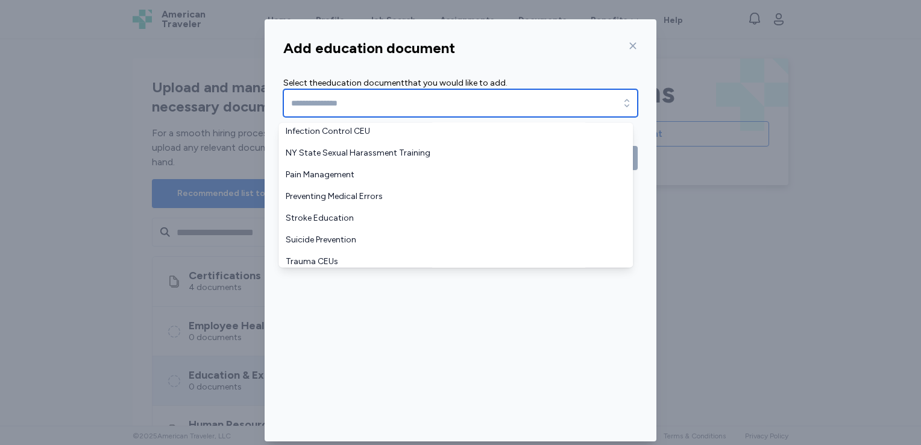
scroll to position [246, 0]
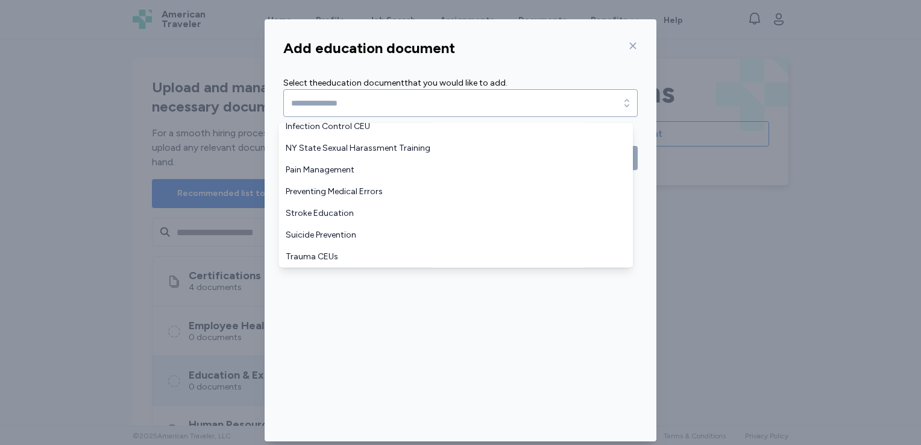
click at [710, 298] on div "Add education document Select the education document that you would like to add…" at bounding box center [460, 230] width 921 height 461
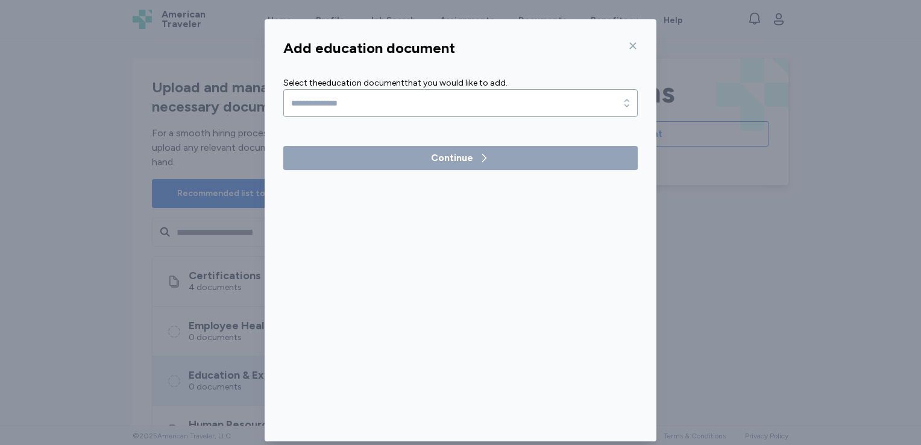
click at [630, 46] on icon at bounding box center [633, 46] width 7 height 7
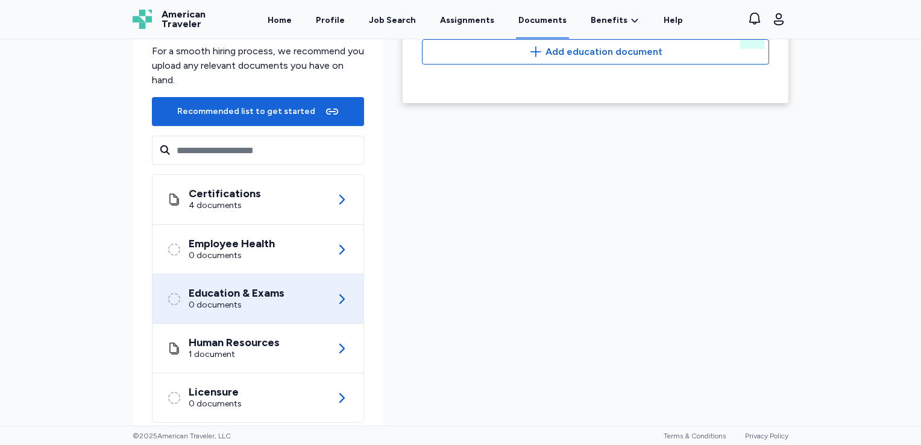
scroll to position [107, 0]
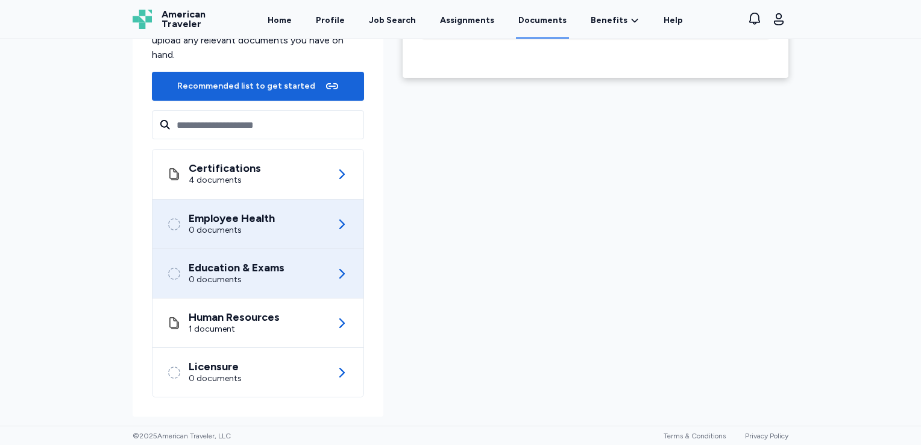
click at [257, 223] on div "Employee Health" at bounding box center [232, 218] width 86 height 12
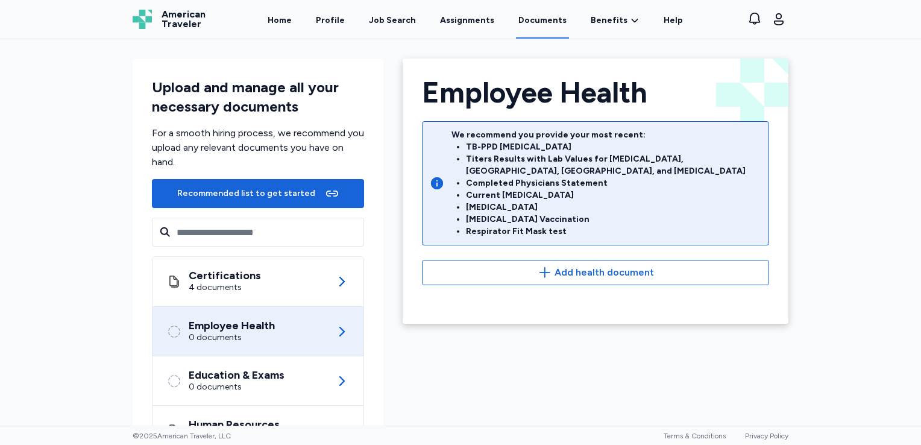
click at [468, 367] on div "Employee Health Back Employee Health We recommend you provide your most recent:…" at bounding box center [595, 291] width 405 height 485
click at [856, 305] on div "Upload and manage all your necessary documents For a smooth hiring process, we …" at bounding box center [460, 232] width 921 height 387
click at [452, 21] on link "Assignments" at bounding box center [467, 19] width 59 height 37
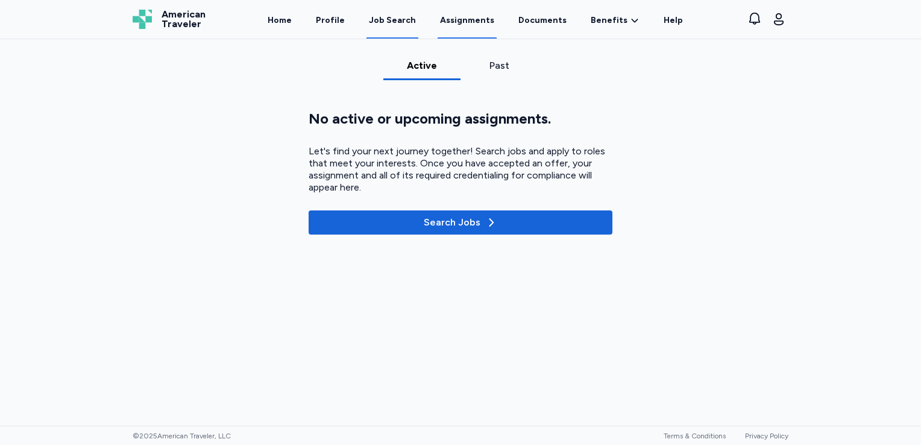
click at [400, 16] on div "Job Search" at bounding box center [392, 20] width 47 height 12
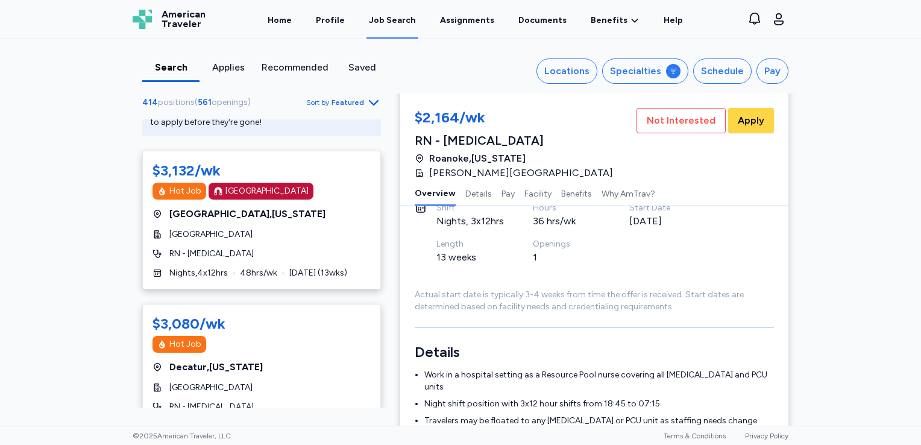
scroll to position [23, 0]
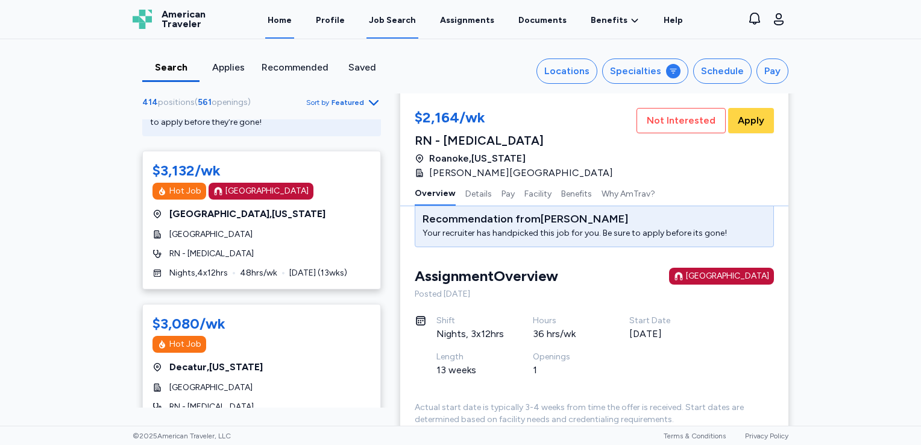
click at [292, 21] on link "Home" at bounding box center [279, 19] width 29 height 37
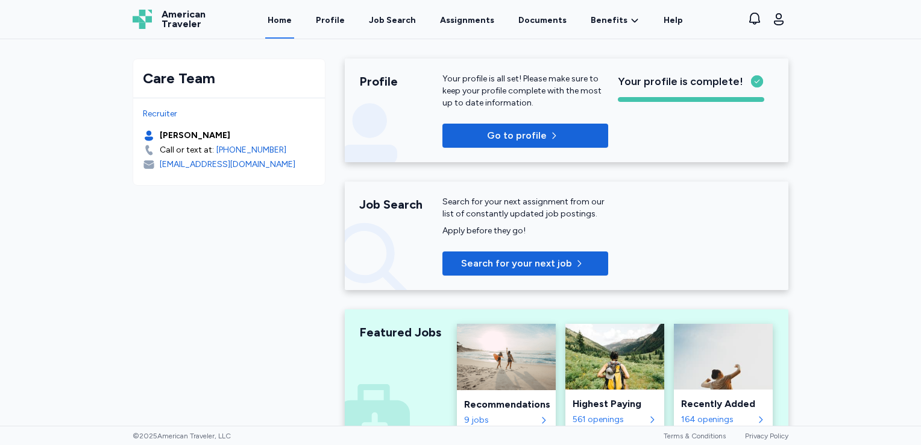
click at [86, 144] on div "Care Team Recruiter Rachel Wheeler Call or text at: +1 (561) 210 6271 rwheeler@…" at bounding box center [460, 232] width 921 height 387
